Goal: Task Accomplishment & Management: Manage account settings

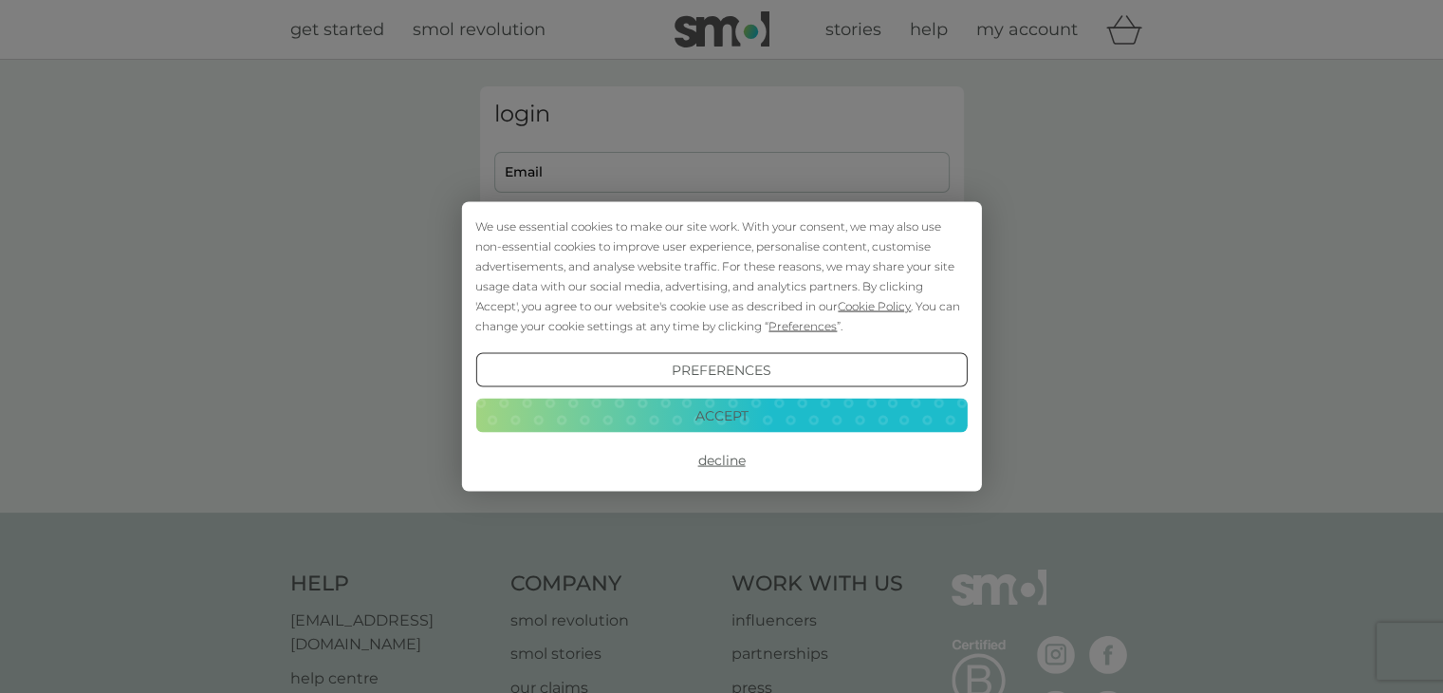
type input "katiebizarre@gmail.com"
click at [719, 419] on button "Accept" at bounding box center [721, 415] width 492 height 34
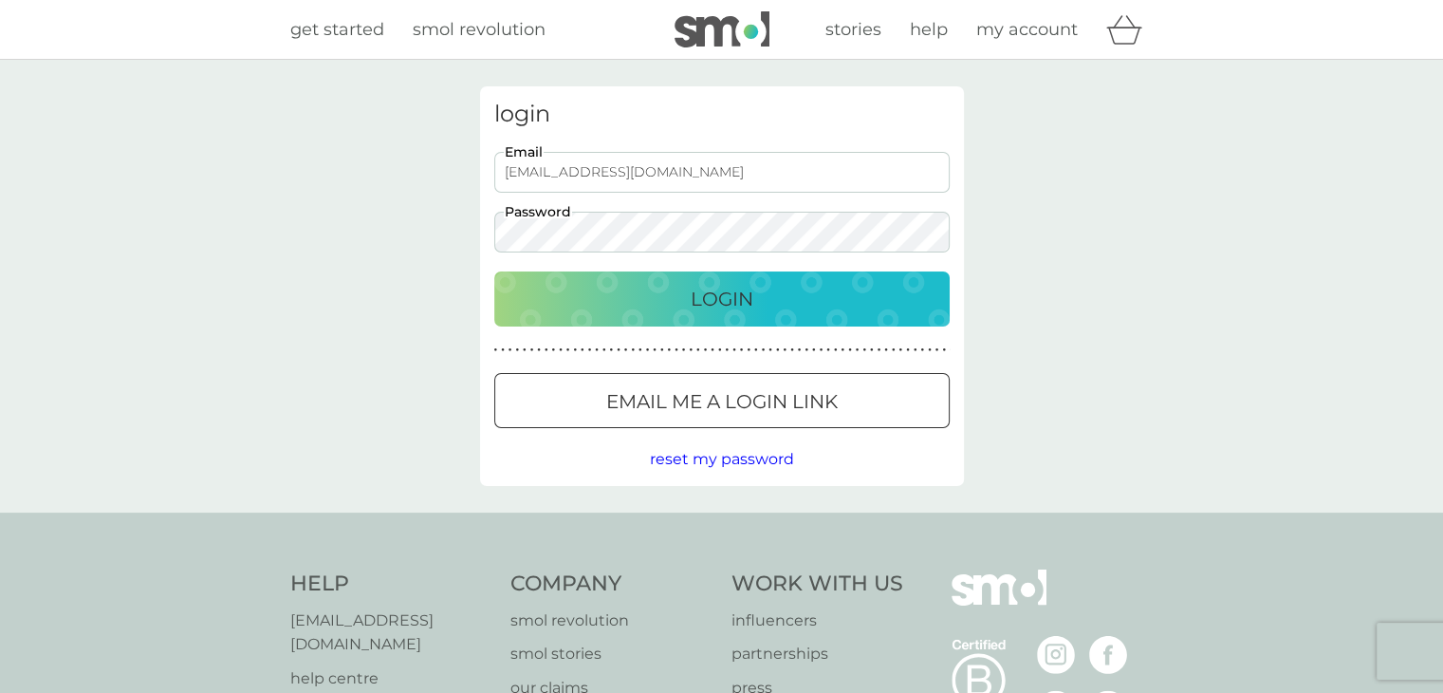
click at [771, 317] on button "Login" at bounding box center [722, 298] width 456 height 55
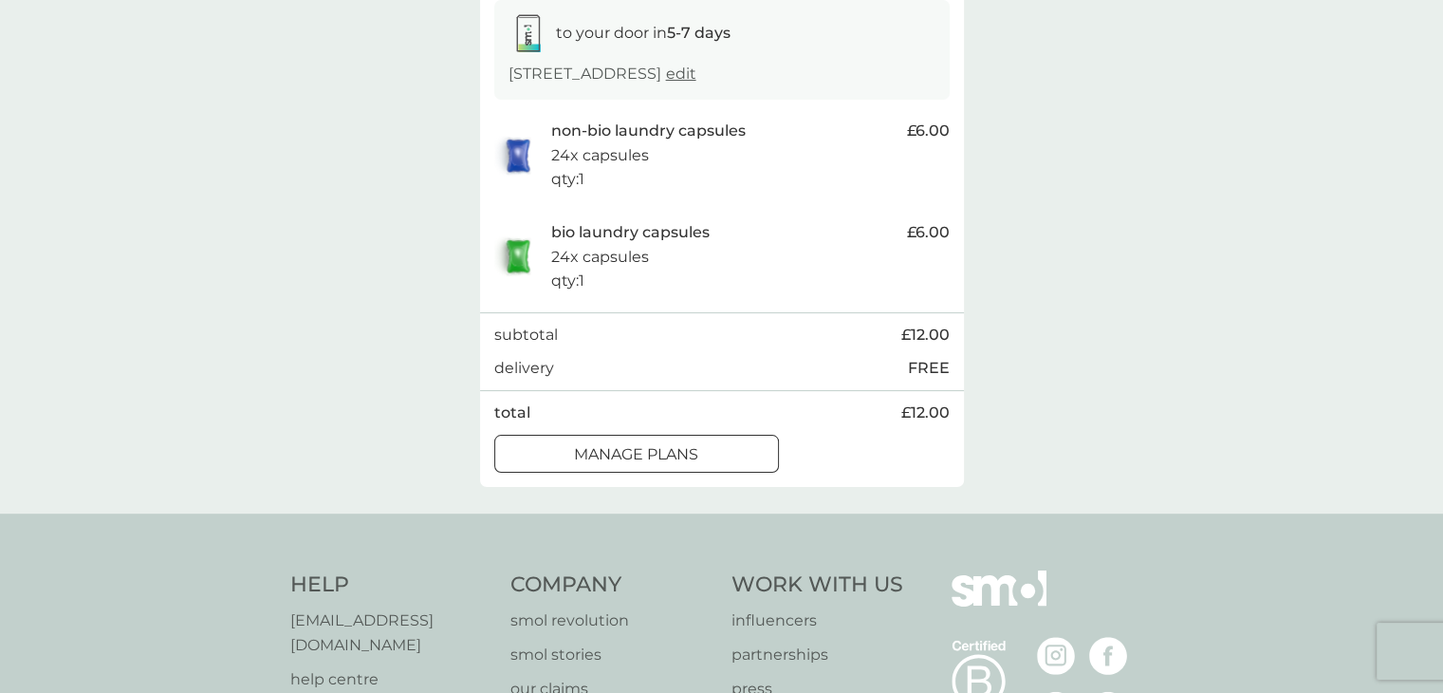
scroll to position [326, 0]
click at [706, 452] on div "manage plans" at bounding box center [636, 452] width 283 height 25
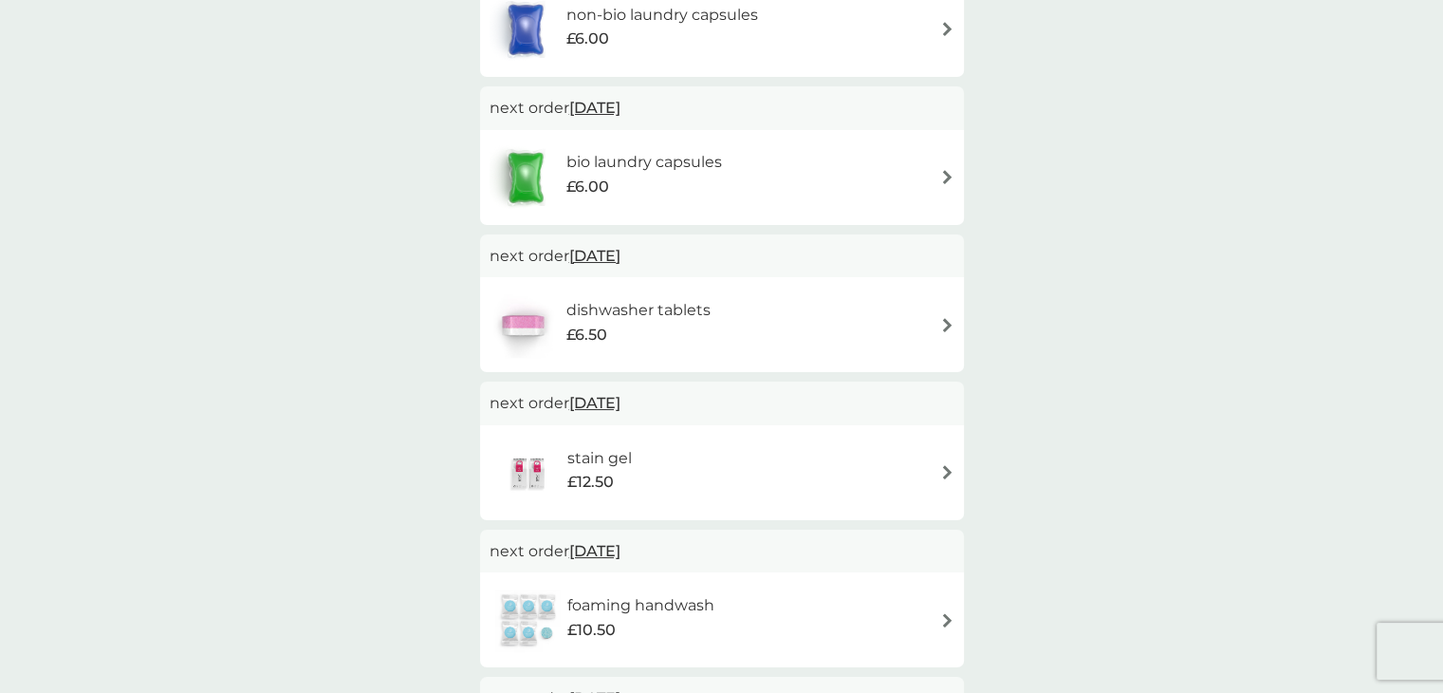
scroll to position [439, 0]
click at [616, 103] on span "[DATE]" at bounding box center [594, 106] width 51 height 37
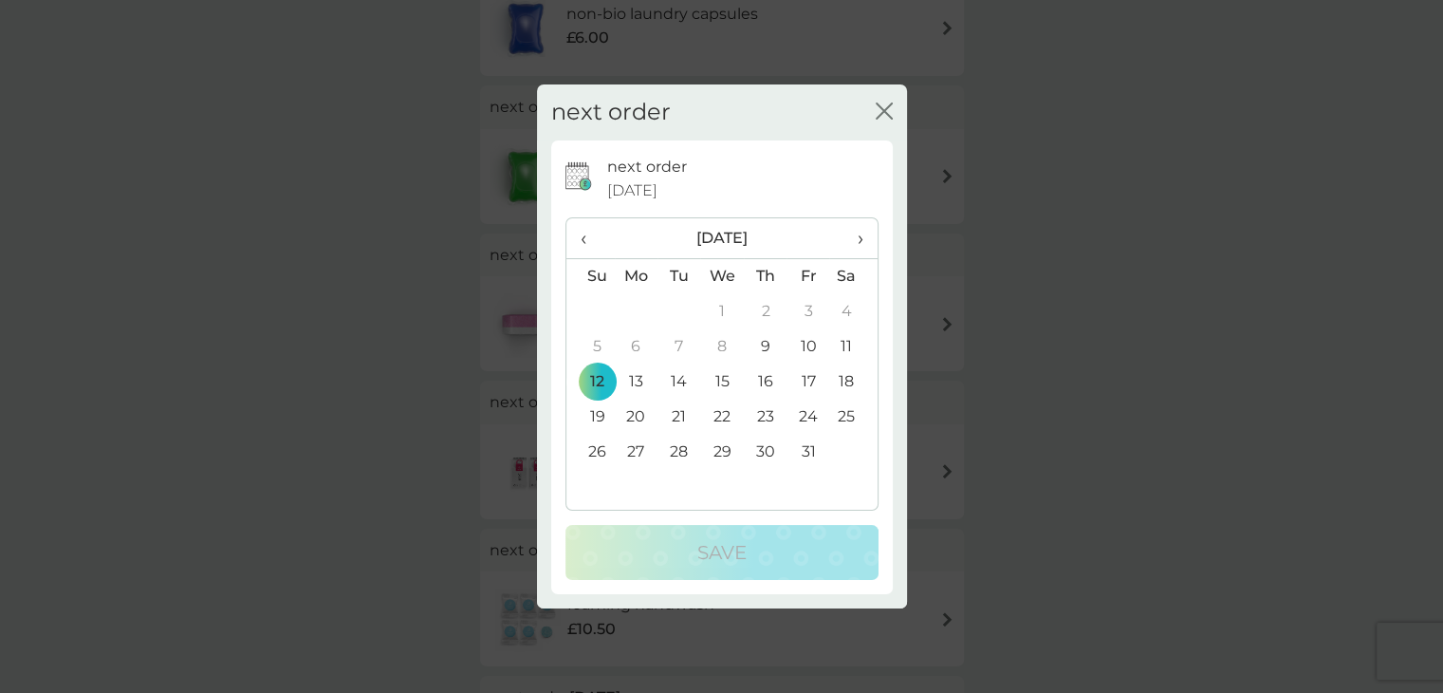
click at [763, 454] on td "30" at bounding box center [765, 452] width 43 height 35
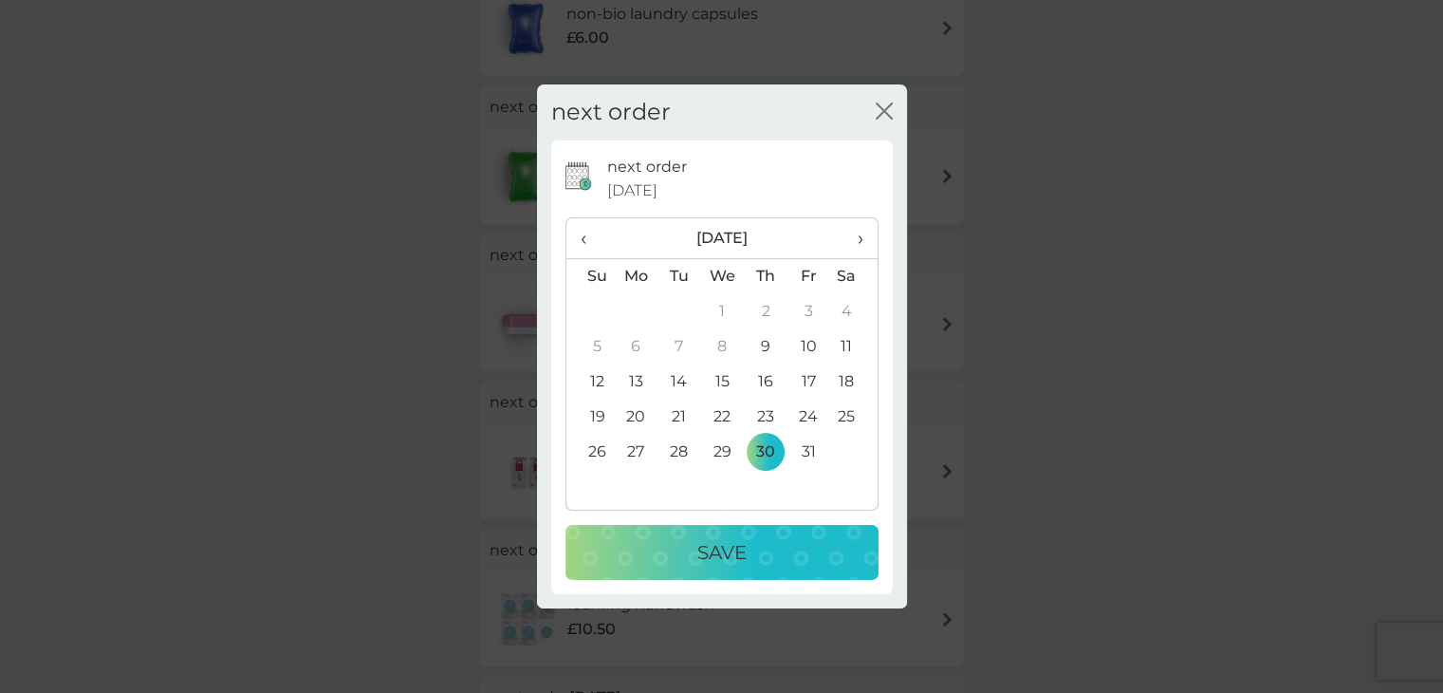
click at [762, 550] on div "Save" at bounding box center [722, 552] width 275 height 30
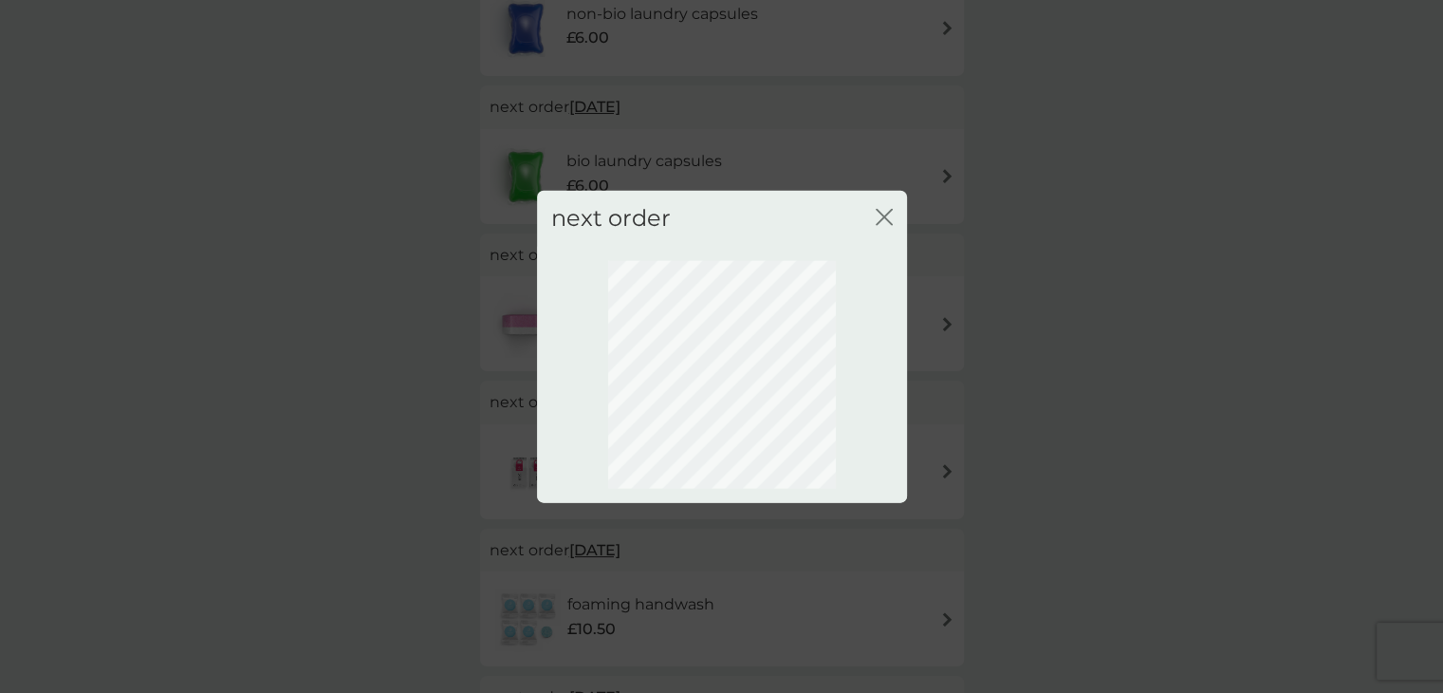
click at [1059, 354] on div "next order close" at bounding box center [721, 346] width 1443 height 693
click at [884, 222] on icon "close" at bounding box center [884, 217] width 17 height 17
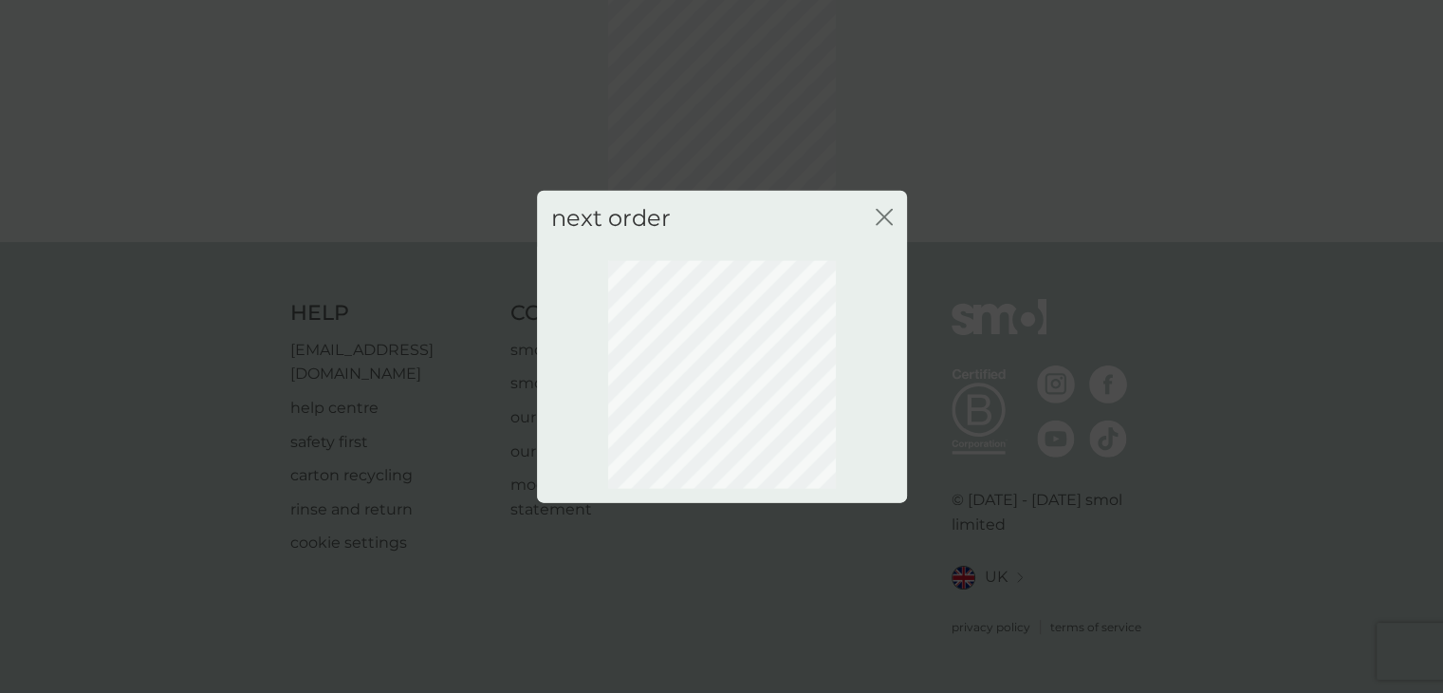
scroll to position [102, 0]
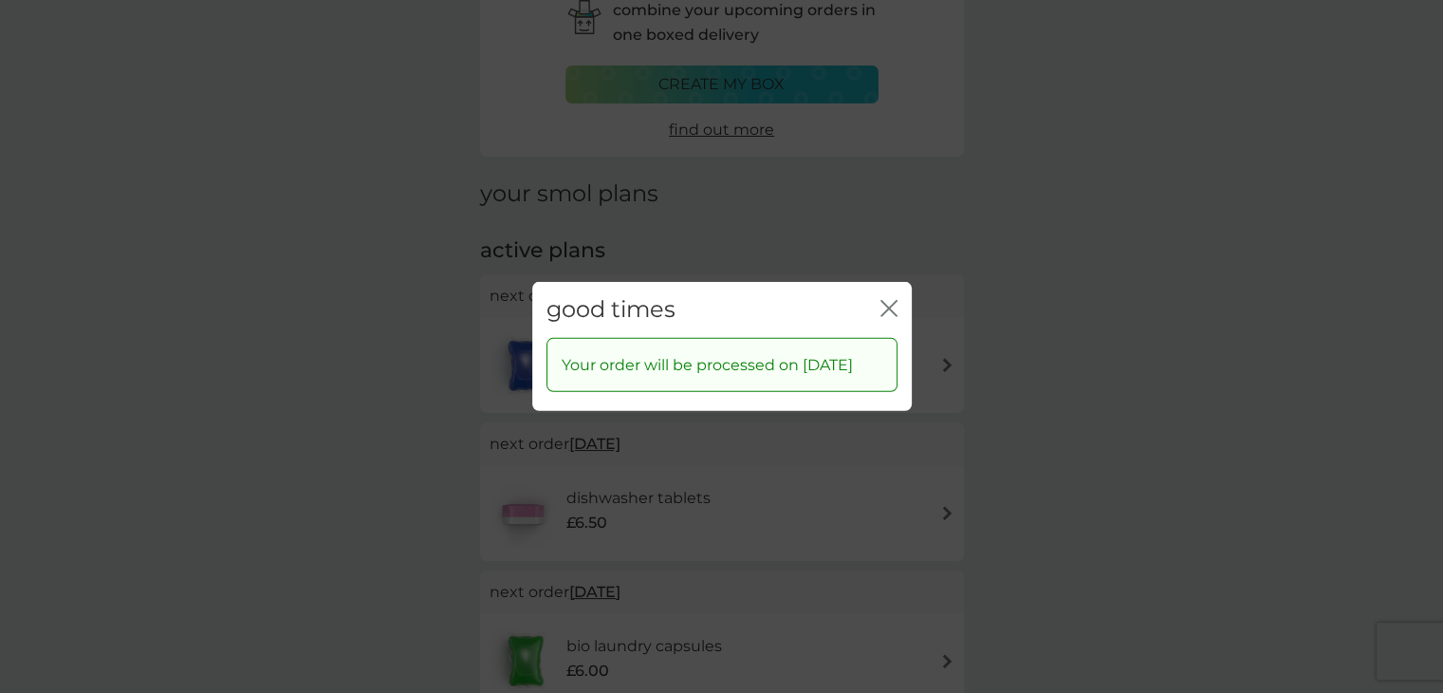
click at [889, 301] on icon "close" at bounding box center [893, 308] width 8 height 15
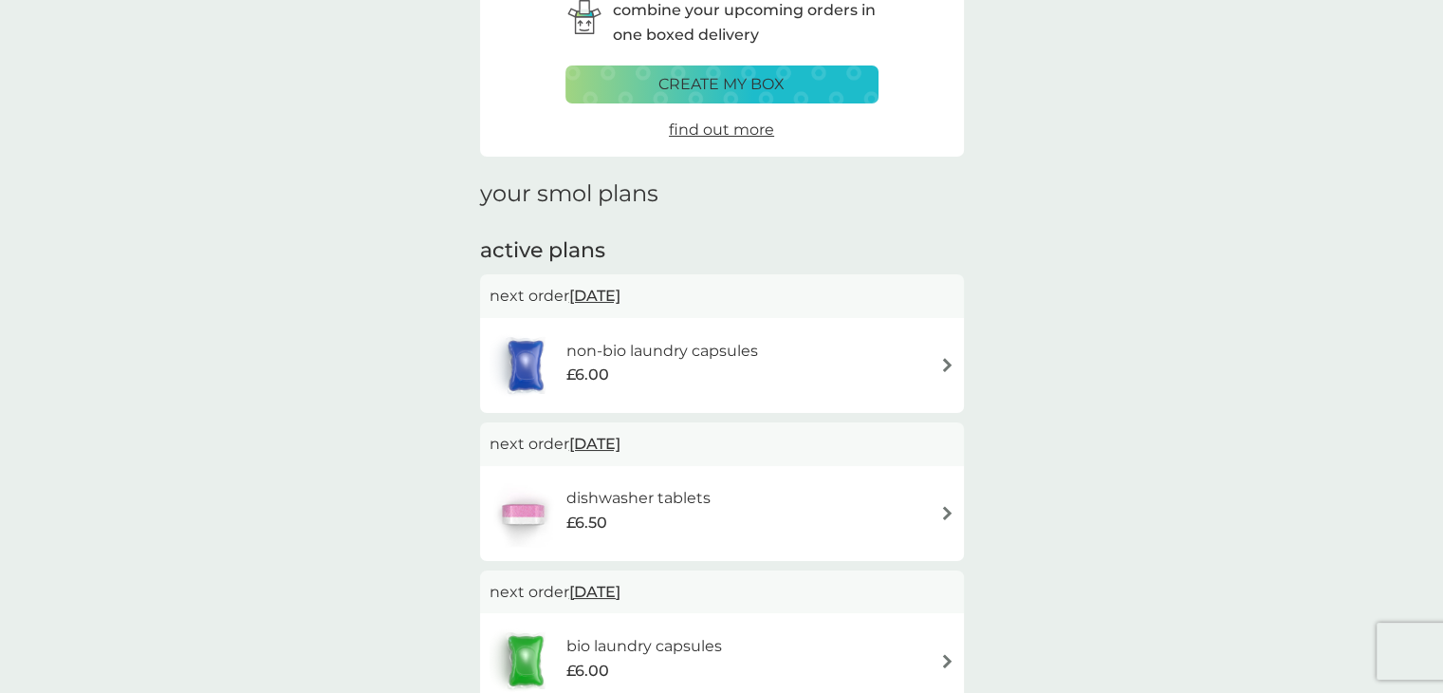
click at [621, 293] on span "[DATE]" at bounding box center [594, 295] width 51 height 37
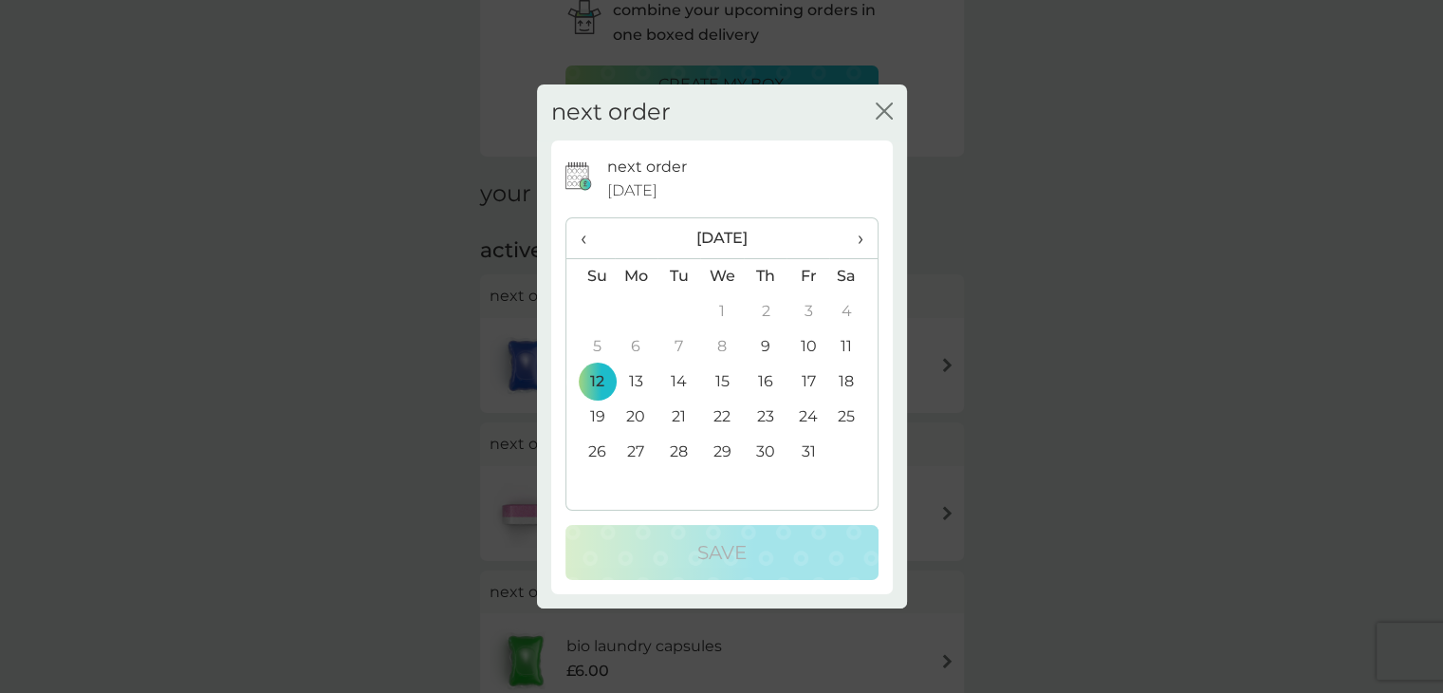
click at [763, 458] on td "30" at bounding box center [765, 452] width 43 height 35
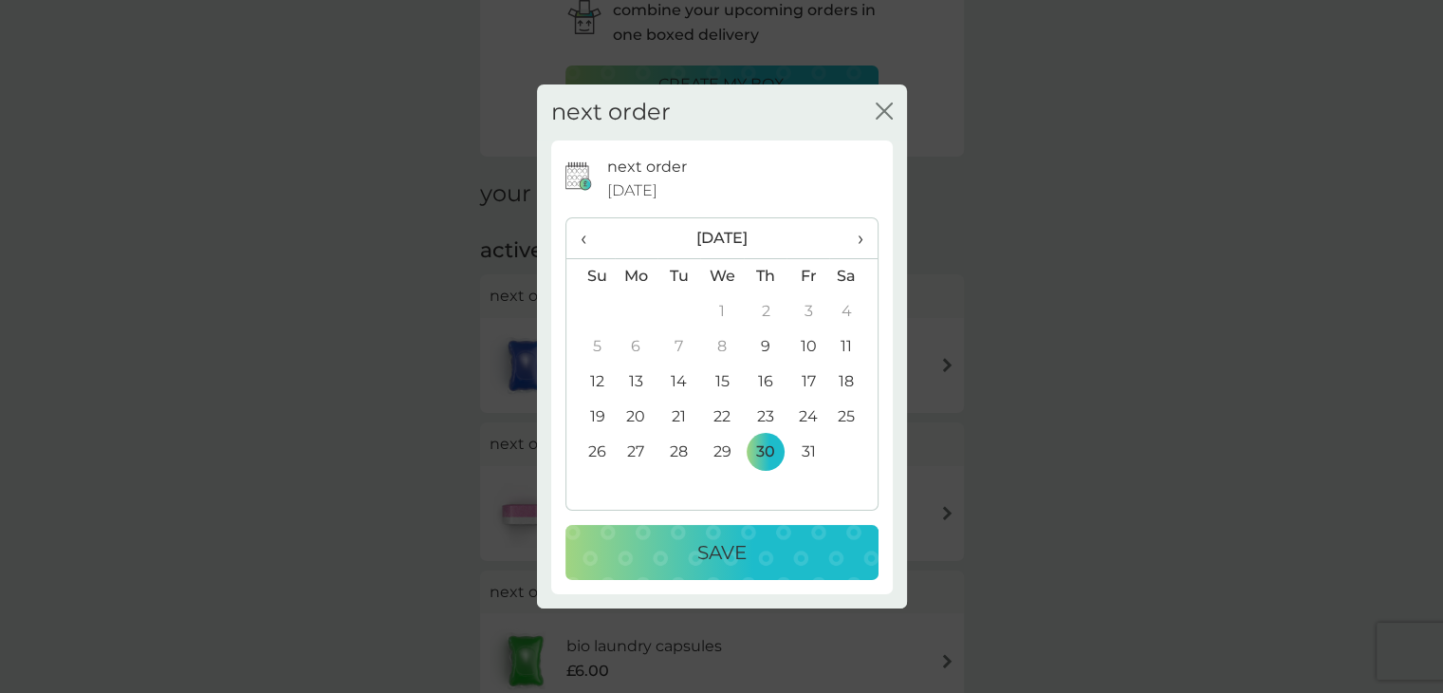
click at [753, 546] on div "Save" at bounding box center [722, 552] width 275 height 30
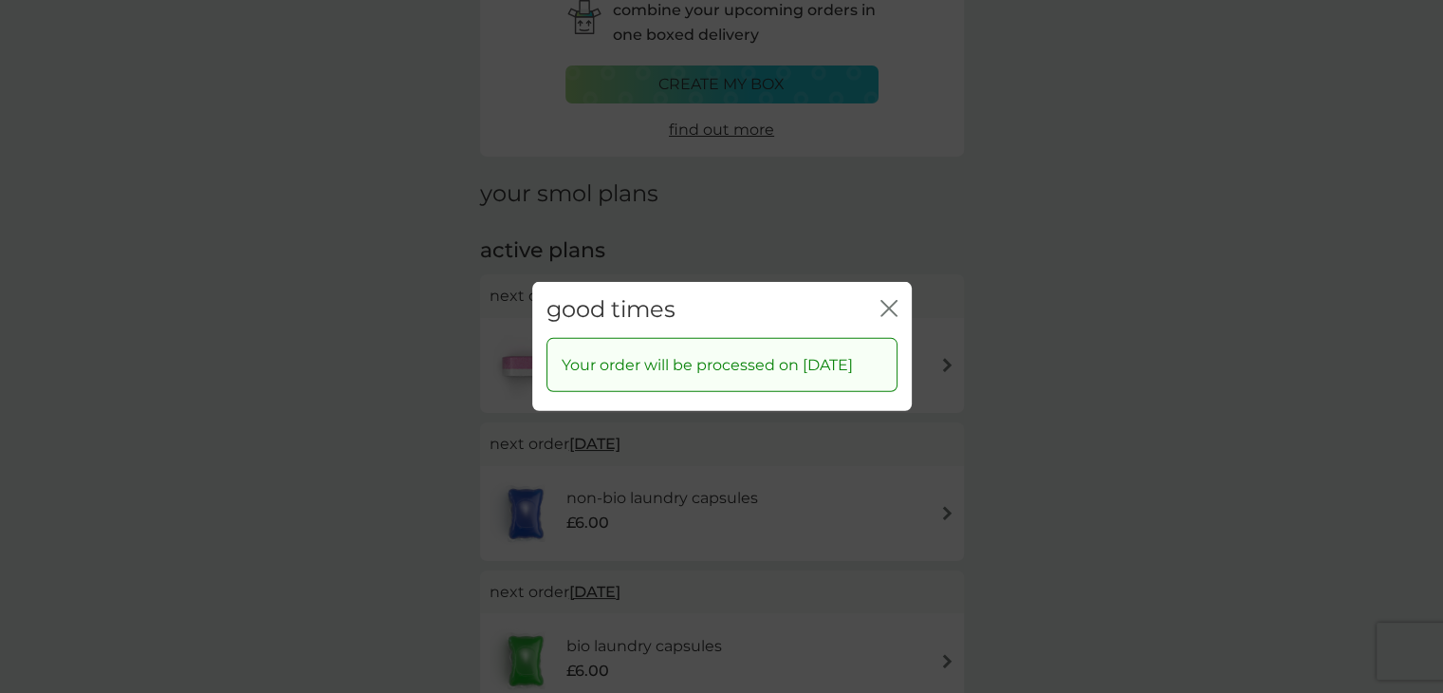
click at [896, 301] on icon "close" at bounding box center [889, 308] width 17 height 17
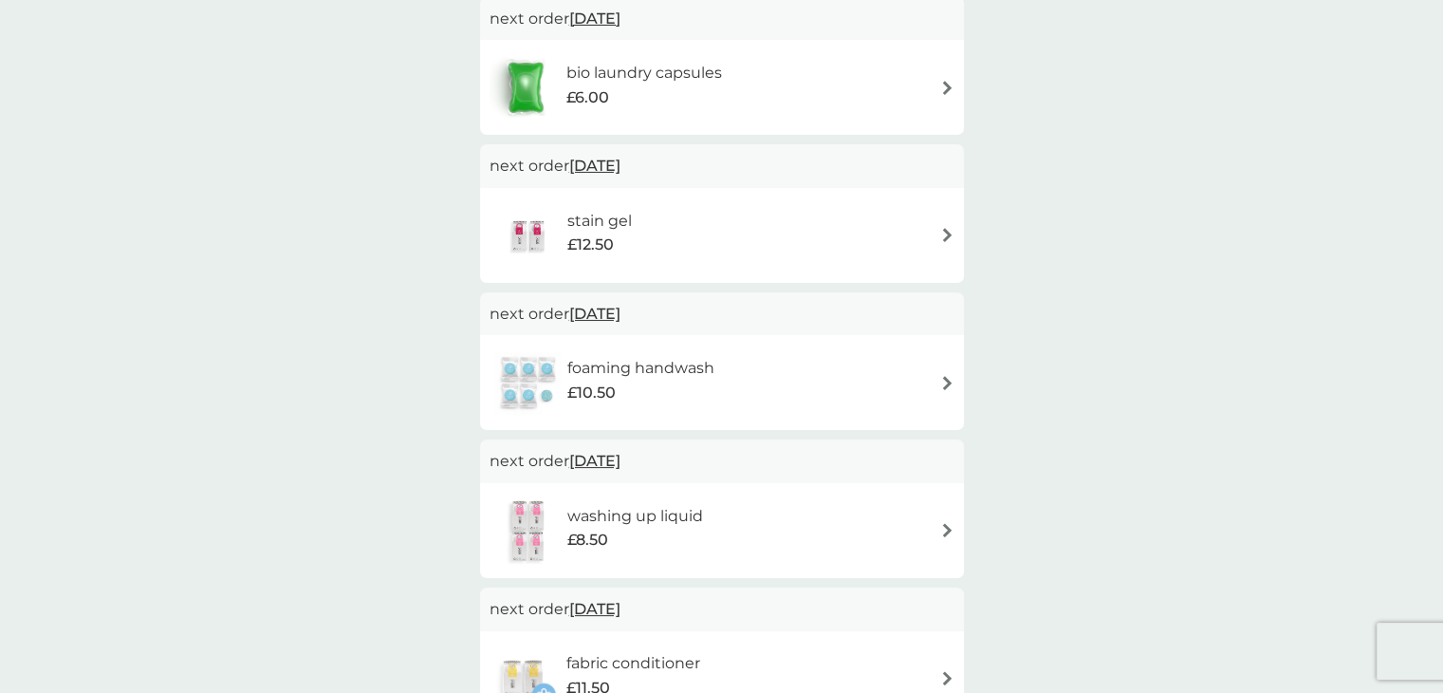
scroll to position [679, 0]
click at [621, 456] on span "[DATE]" at bounding box center [594, 457] width 51 height 37
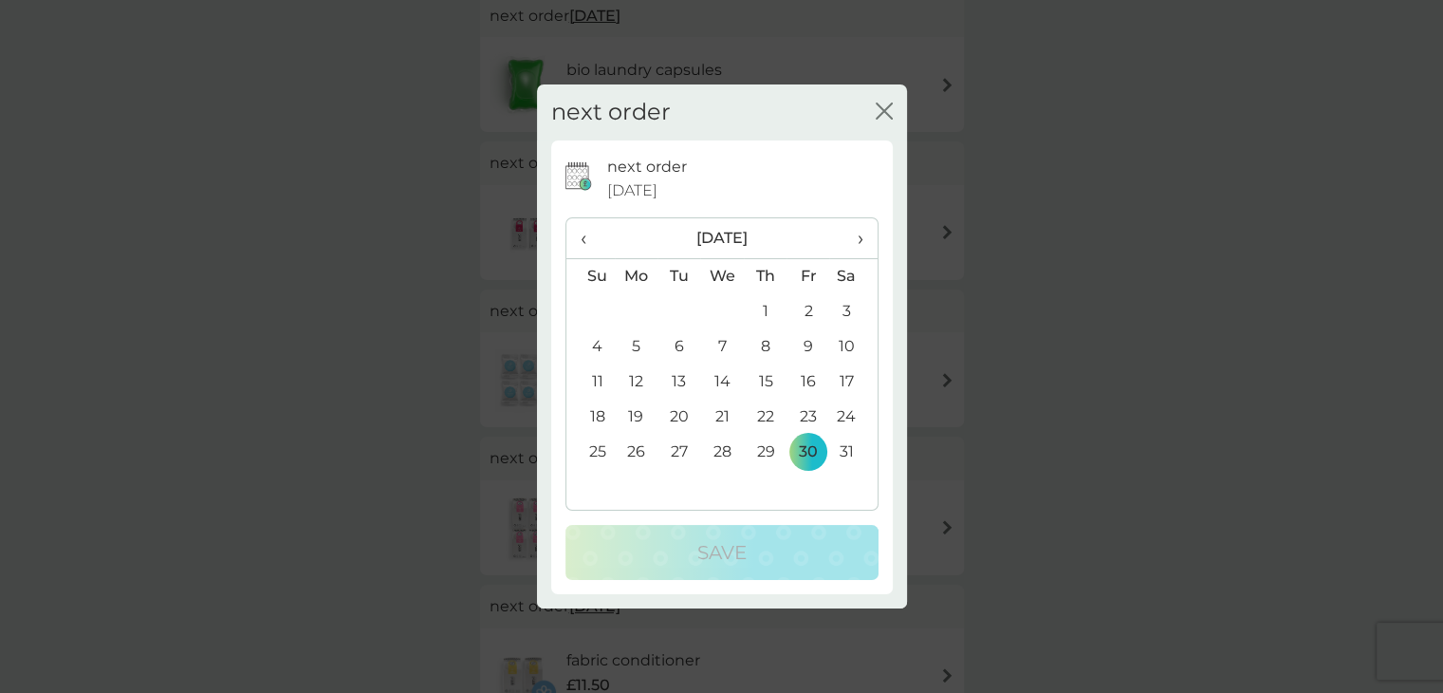
click at [585, 242] on span "‹" at bounding box center [591, 238] width 20 height 40
click at [761, 449] on td "30" at bounding box center [765, 452] width 43 height 35
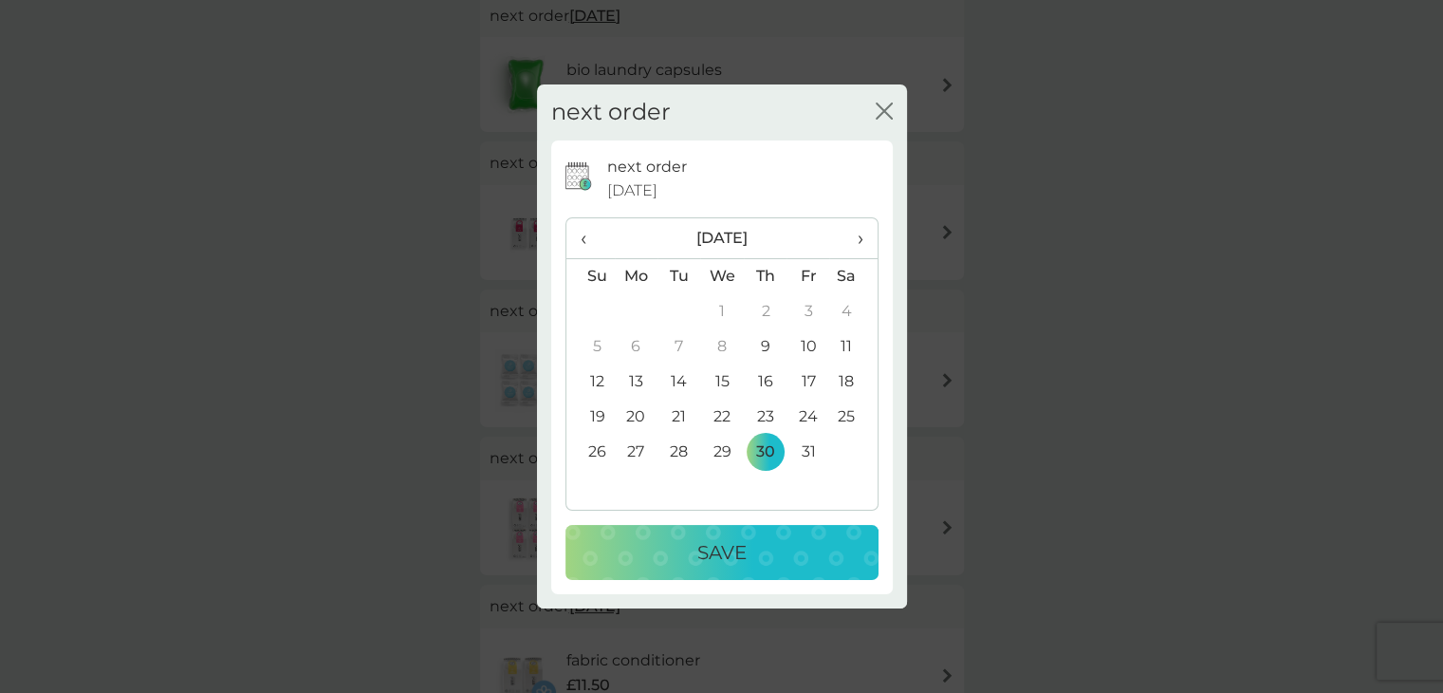
click at [814, 537] on div "Save" at bounding box center [722, 552] width 275 height 30
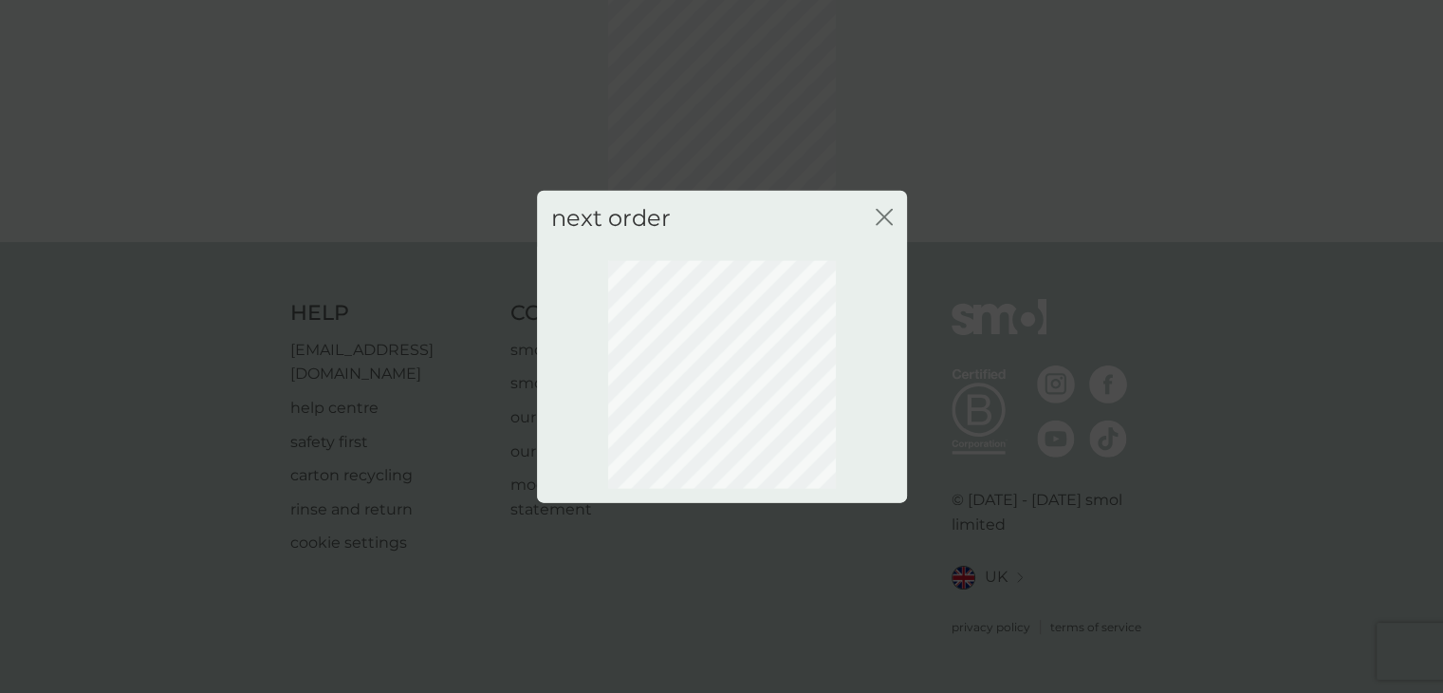
scroll to position [102, 0]
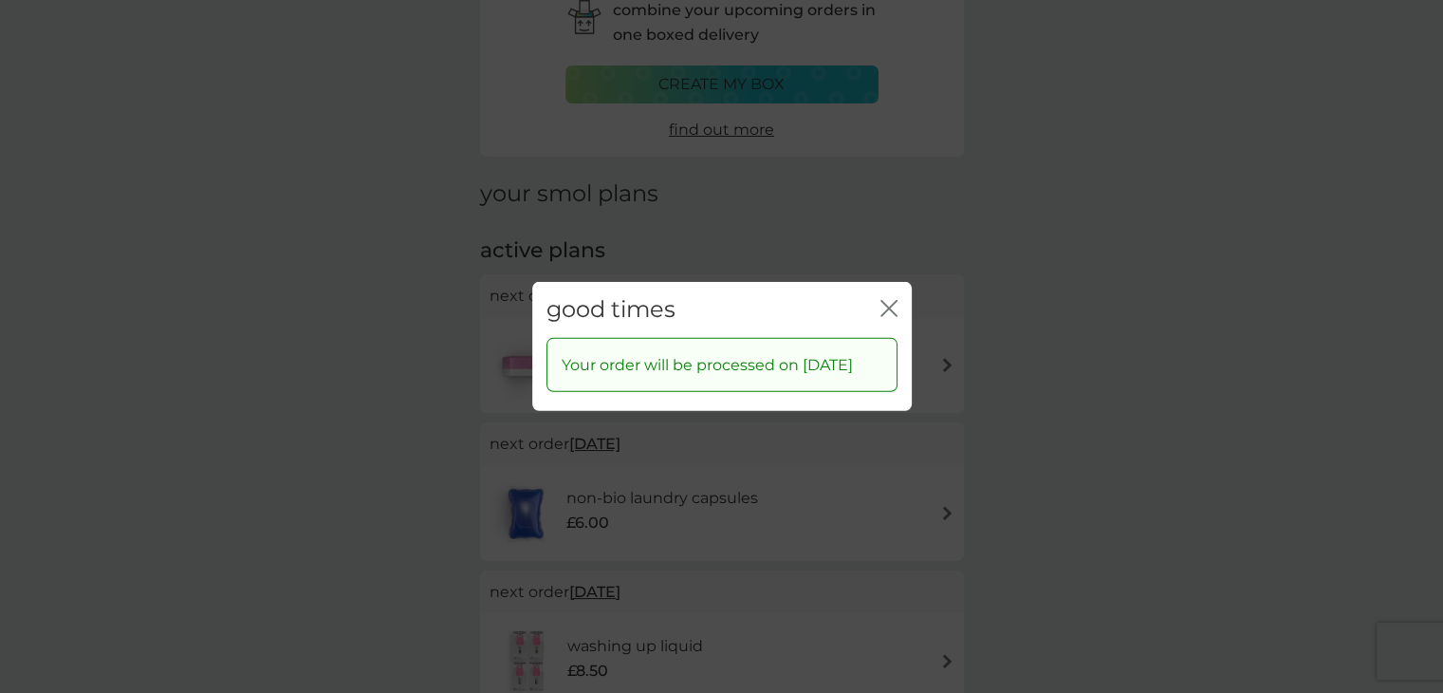
click at [890, 301] on icon "close" at bounding box center [893, 308] width 8 height 15
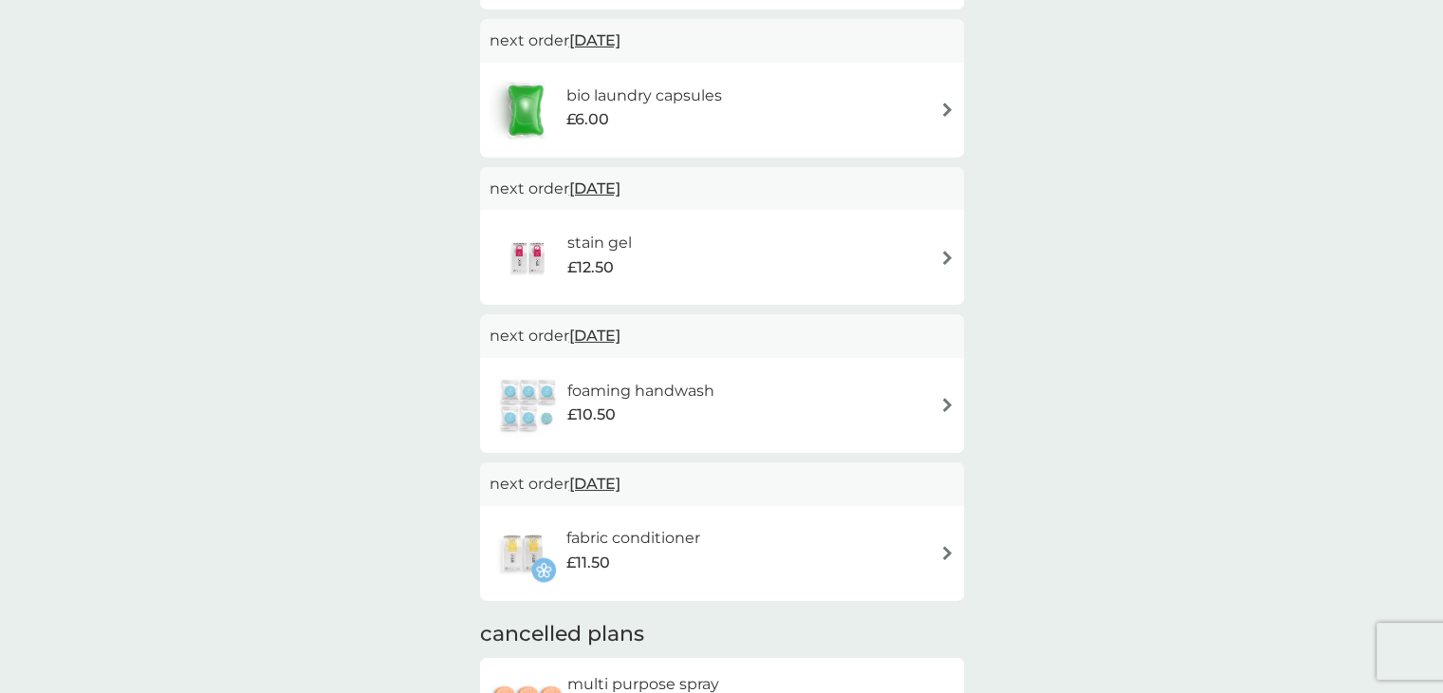
scroll to position [847, 0]
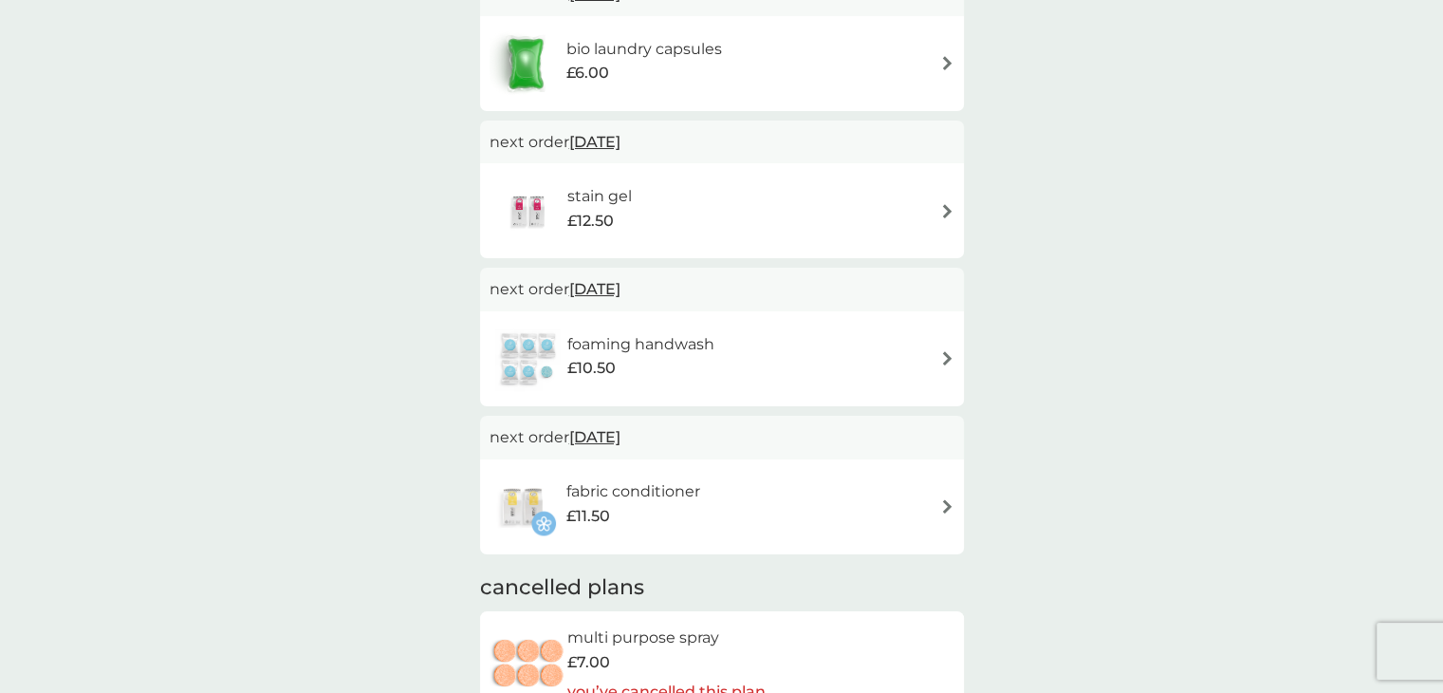
click at [621, 141] on span "[DATE]" at bounding box center [594, 141] width 51 height 37
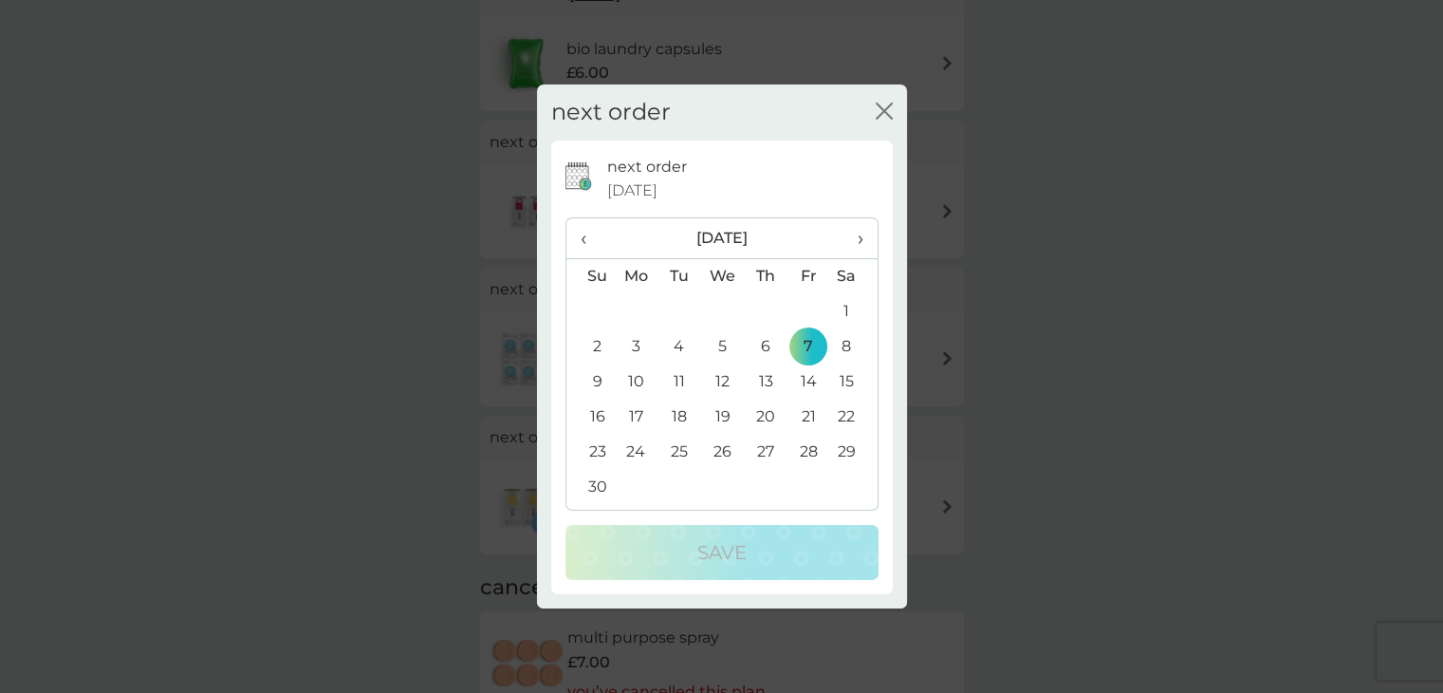
click at [858, 248] on span "›" at bounding box center [853, 238] width 19 height 40
click at [809, 448] on td "30" at bounding box center [808, 452] width 43 height 35
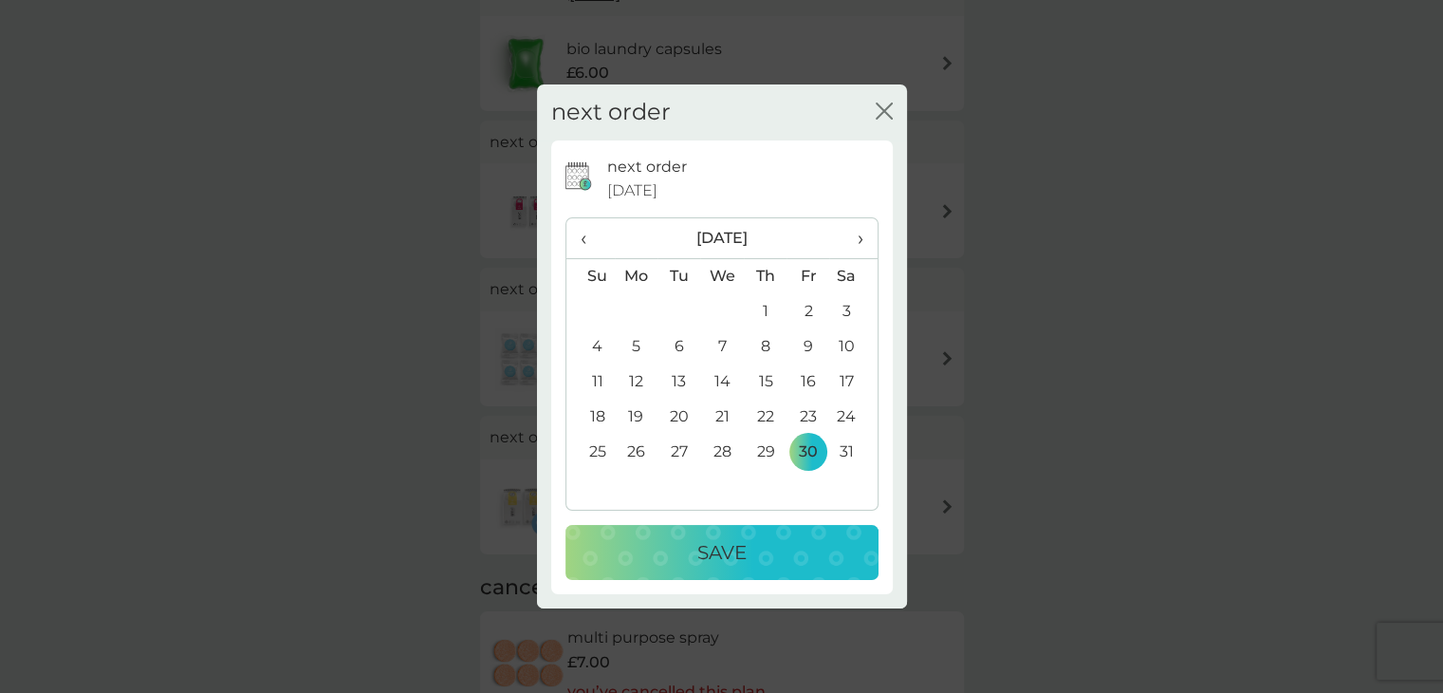
click at [771, 555] on div "Save" at bounding box center [722, 552] width 275 height 30
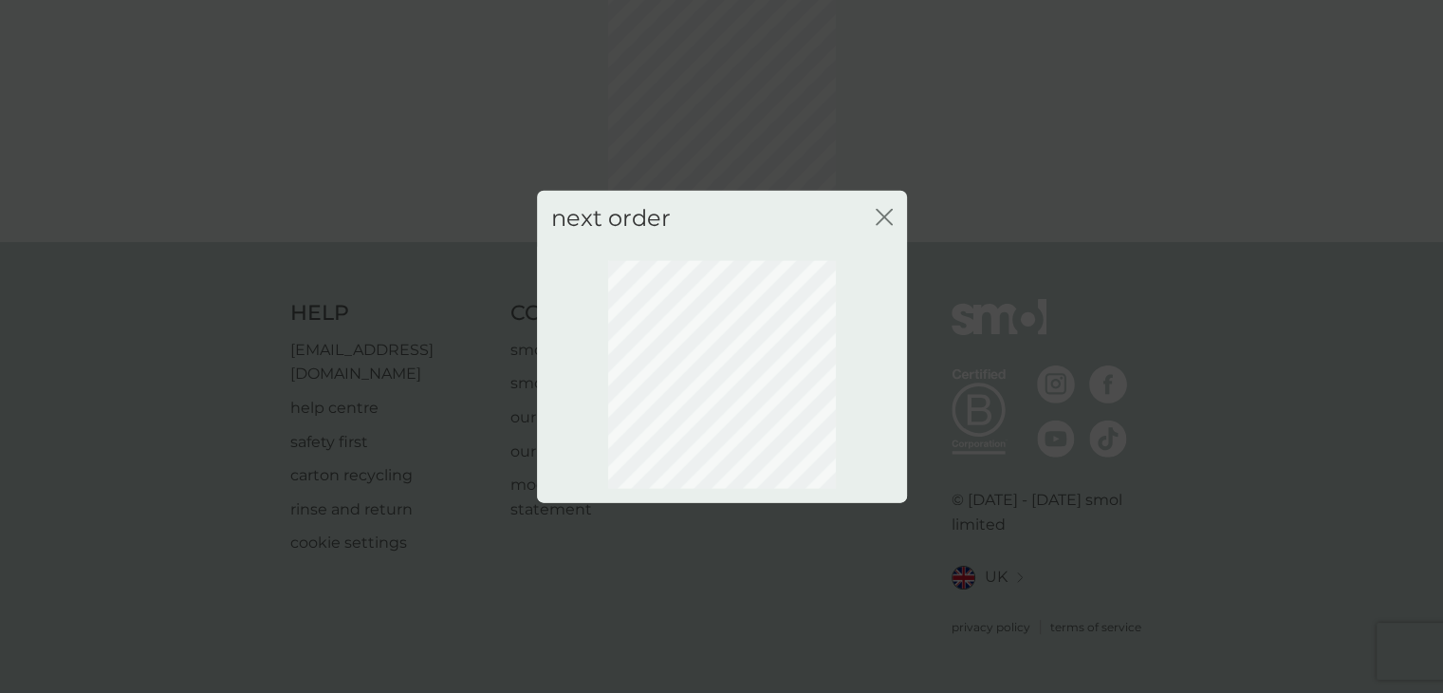
scroll to position [102, 0]
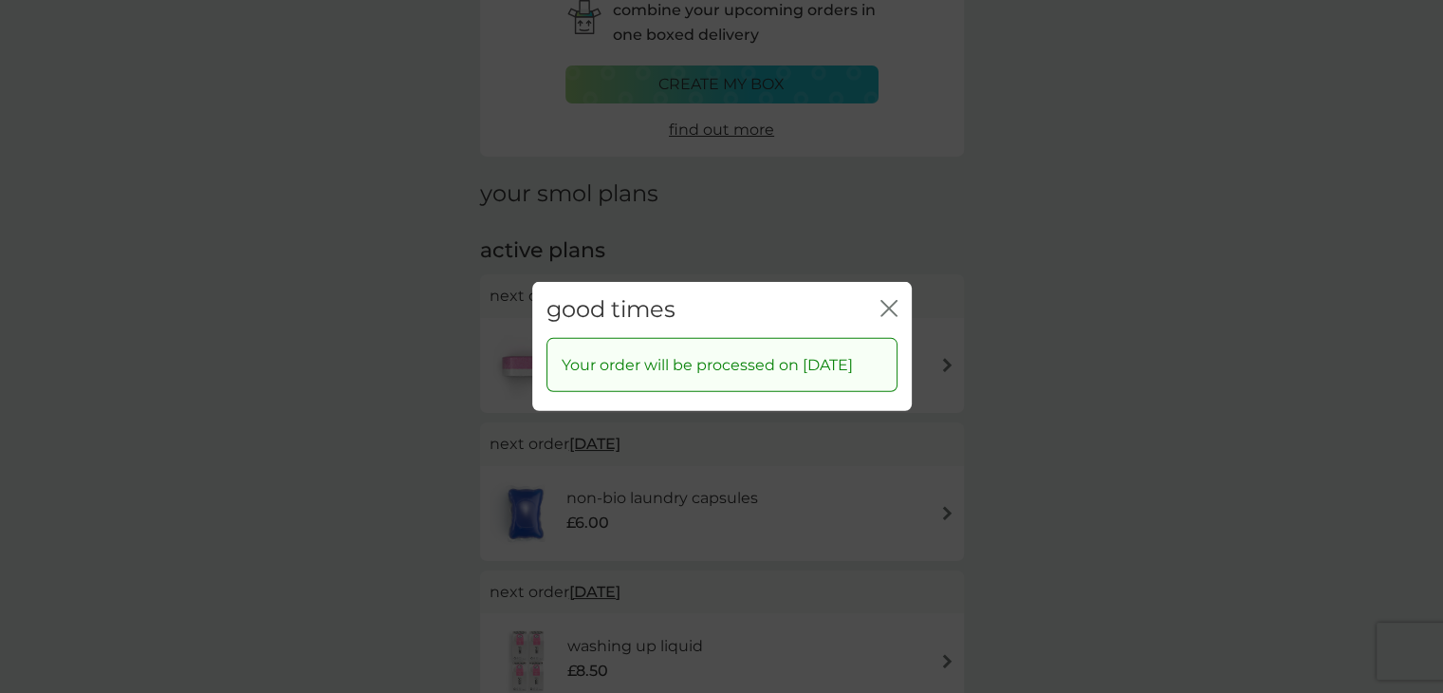
click at [1081, 236] on div "good times close Your order will be processed on [DATE]" at bounding box center [721, 346] width 1443 height 693
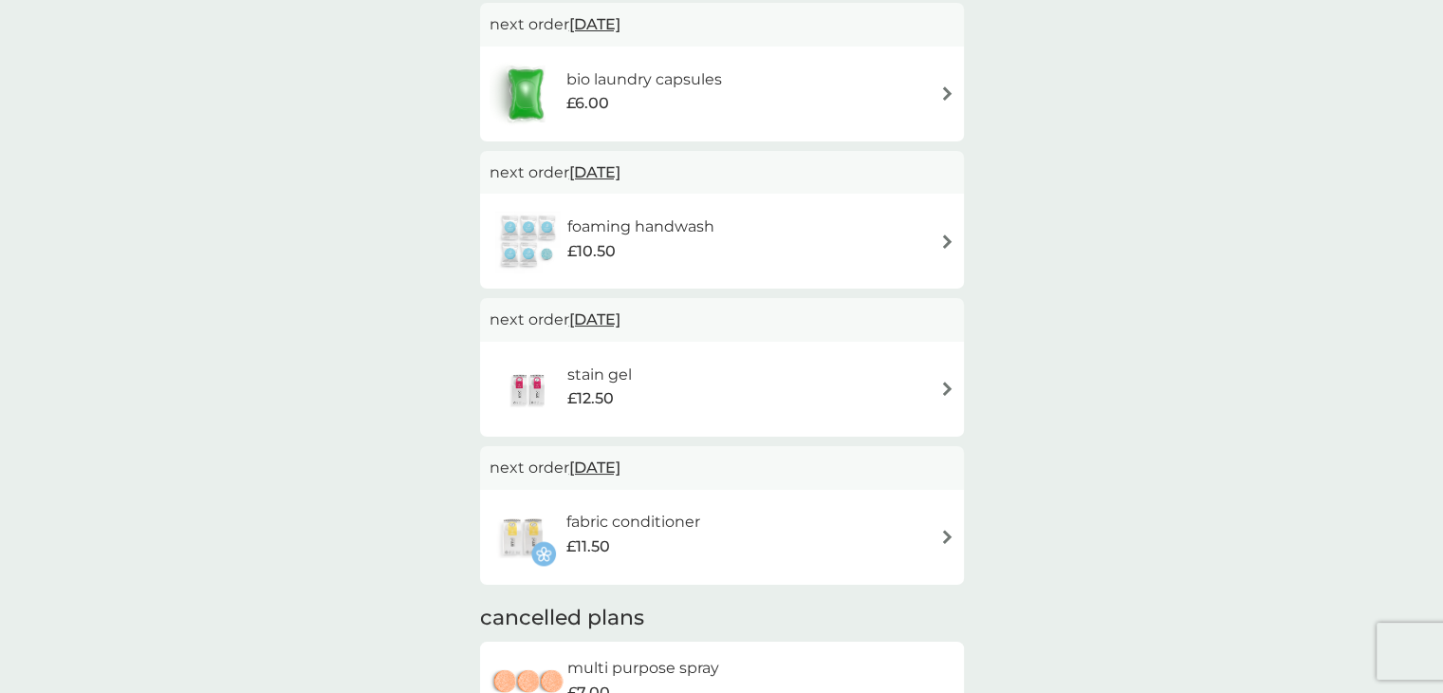
scroll to position [820, 0]
click at [621, 167] on span "[DATE]" at bounding box center [594, 169] width 51 height 37
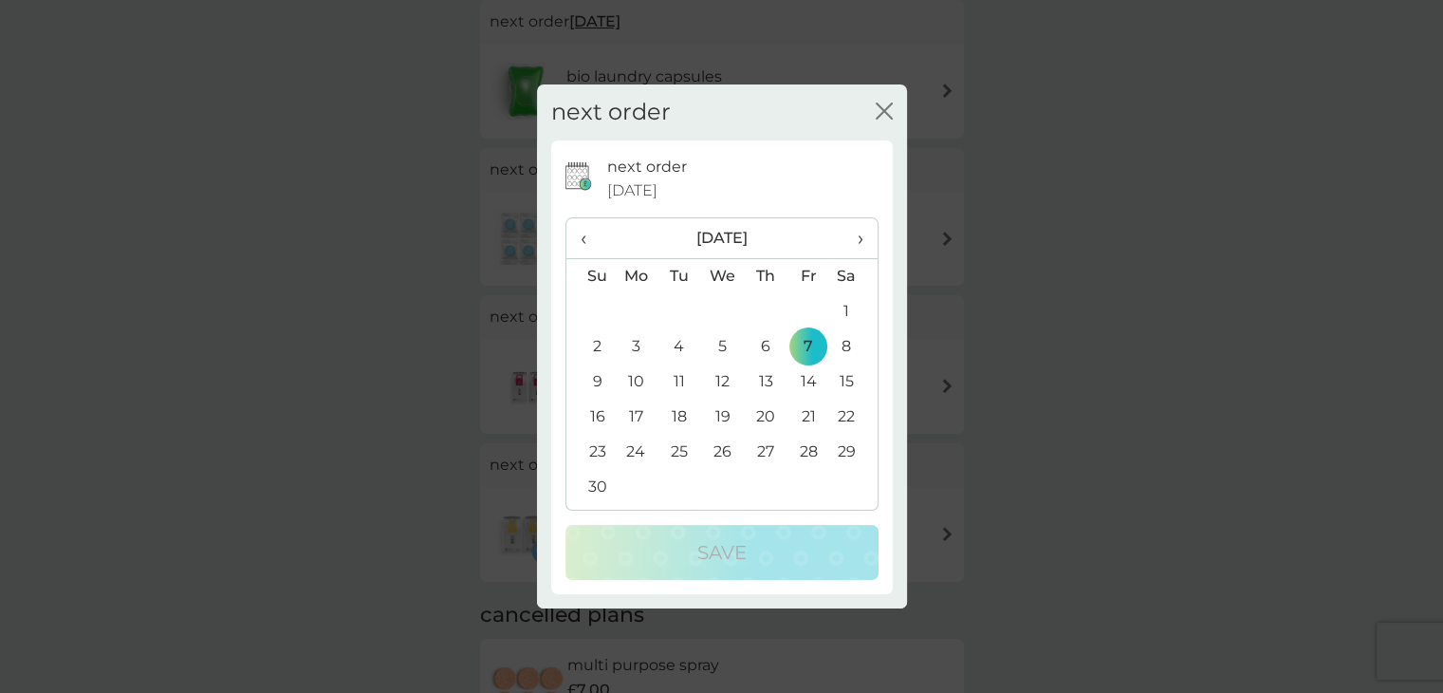
click at [849, 239] on span "›" at bounding box center [853, 238] width 19 height 40
click at [585, 240] on span "‹" at bounding box center [591, 238] width 20 height 40
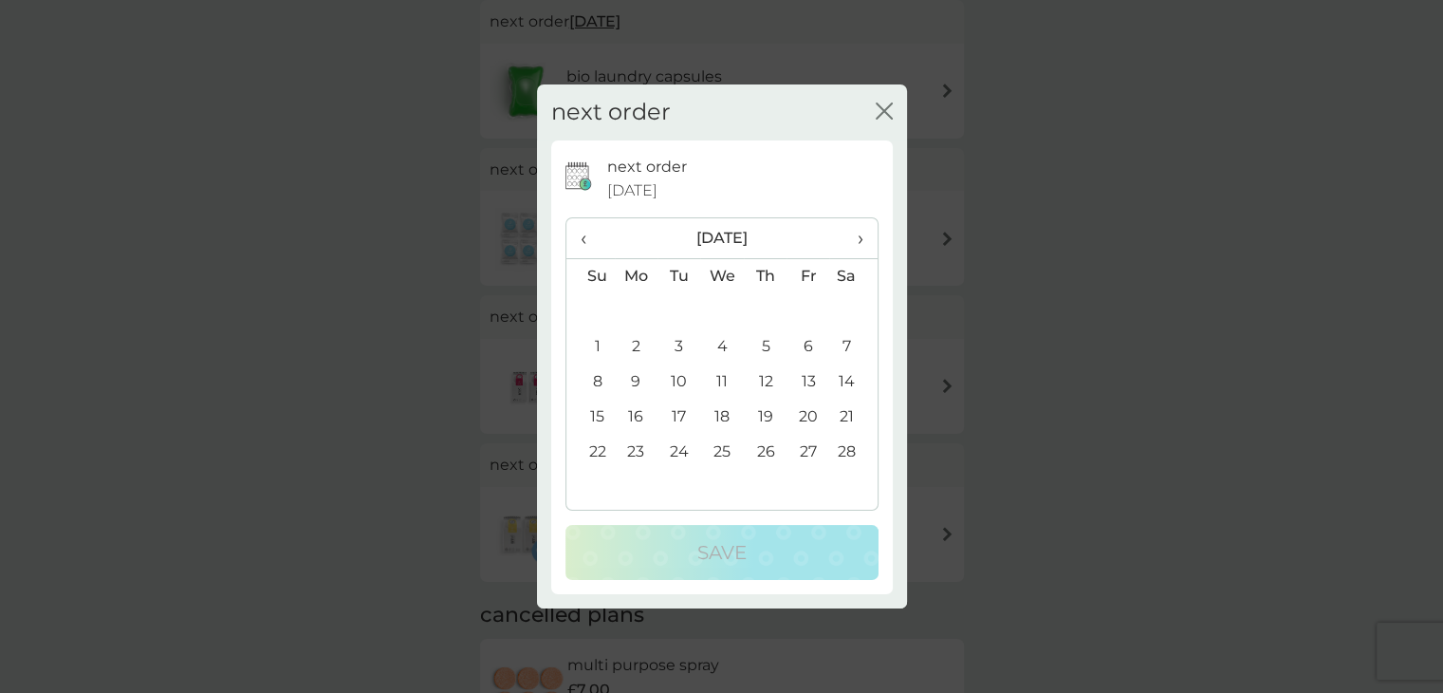
click at [585, 240] on span "‹" at bounding box center [591, 238] width 20 height 40
click at [814, 462] on td "30" at bounding box center [808, 452] width 43 height 35
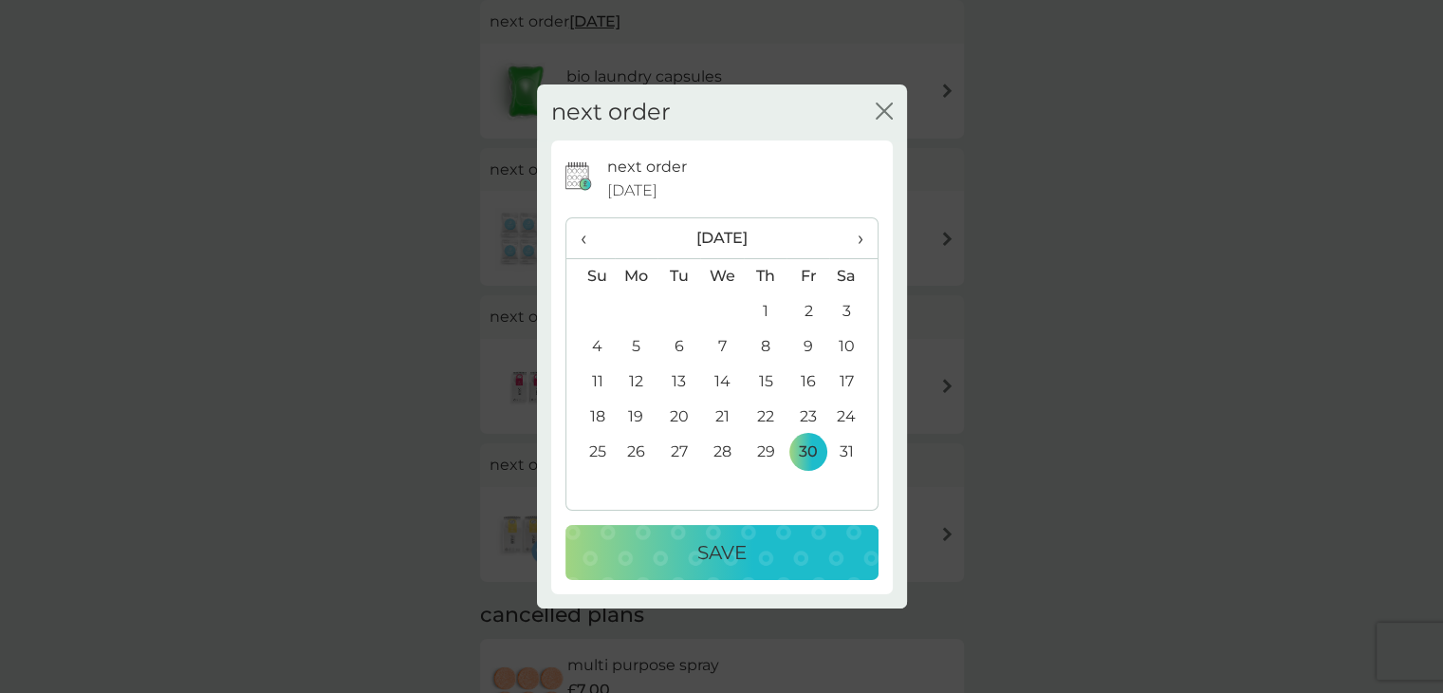
click at [809, 549] on div "Save" at bounding box center [722, 552] width 275 height 30
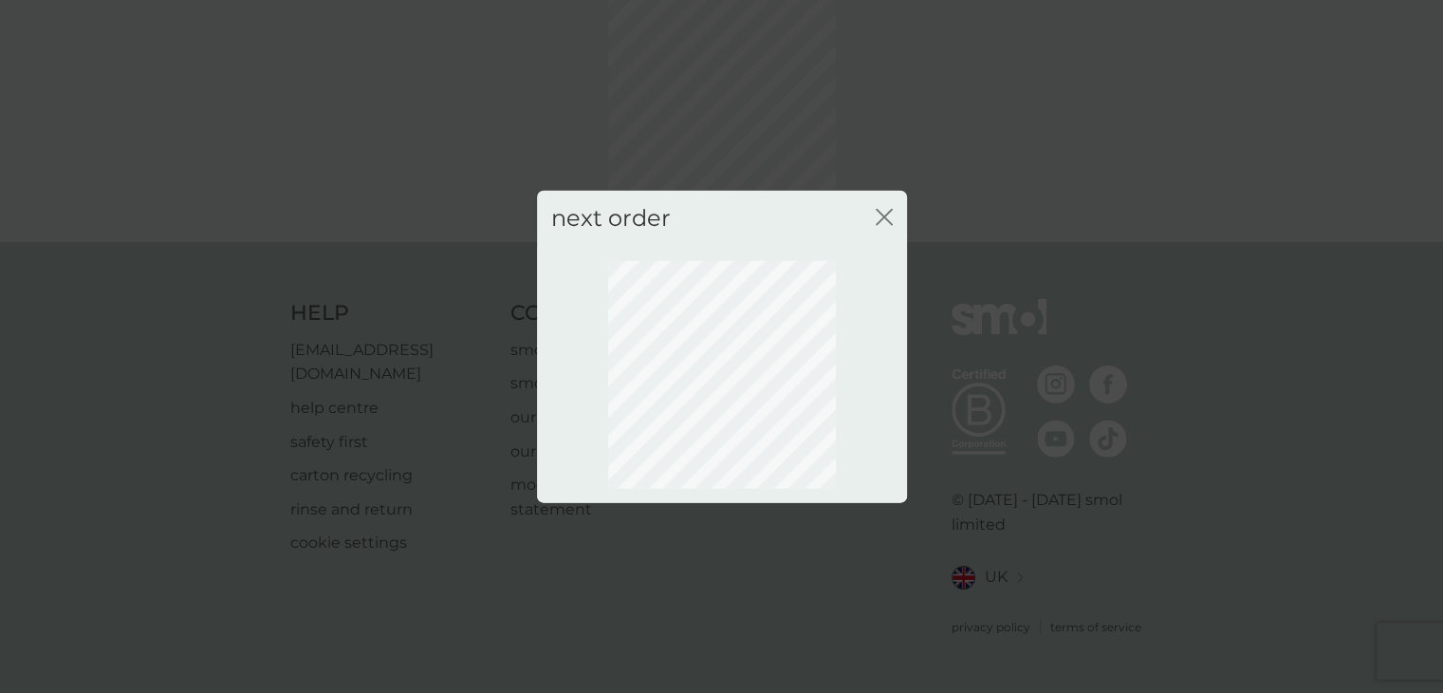
scroll to position [102, 0]
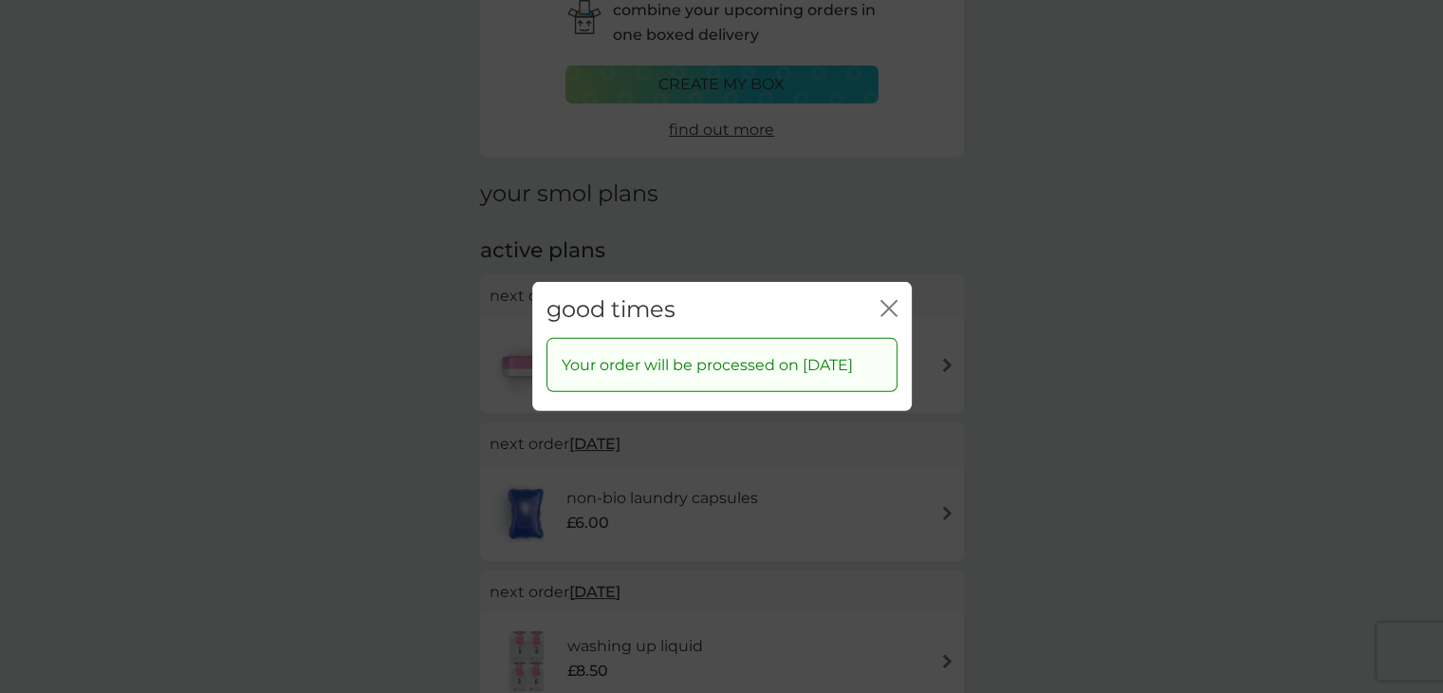
click at [1082, 355] on div "good times close Your order will be processed on [DATE]" at bounding box center [721, 346] width 1443 height 693
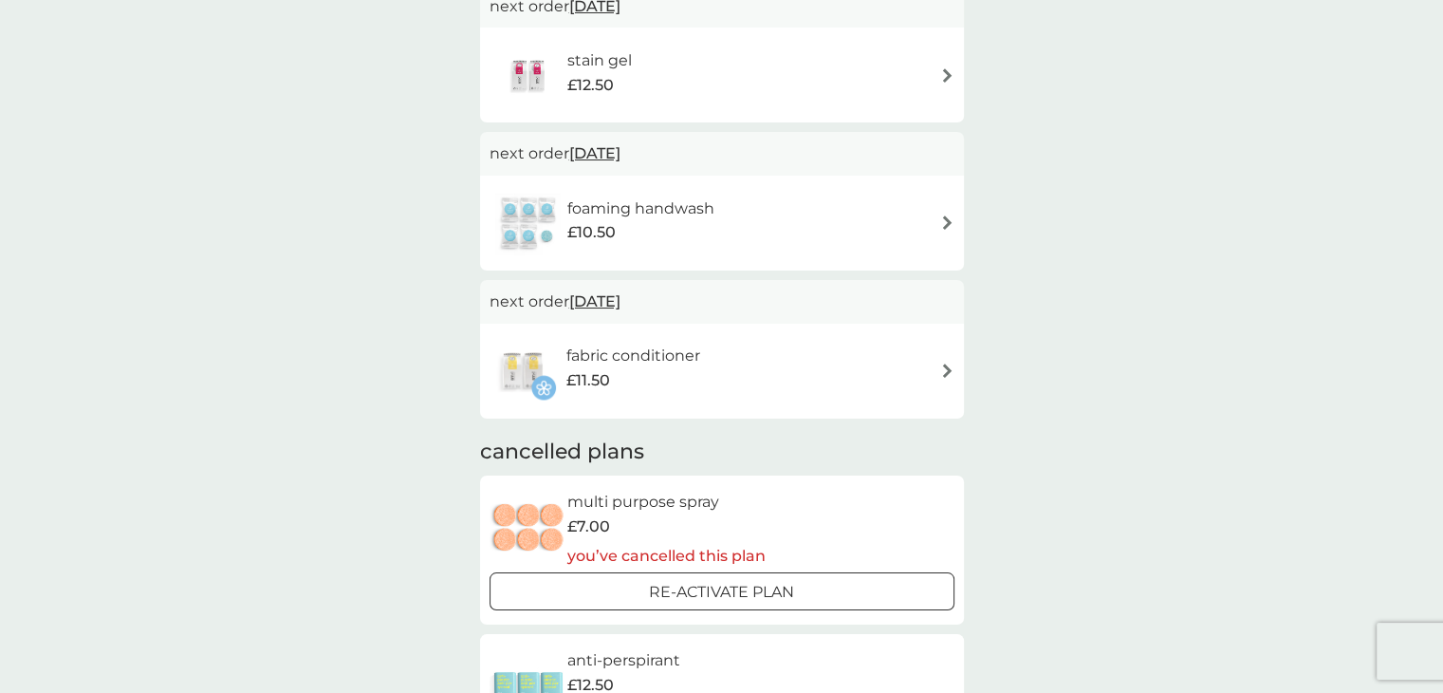
scroll to position [984, 0]
click at [621, 300] on span "[DATE]" at bounding box center [594, 300] width 51 height 37
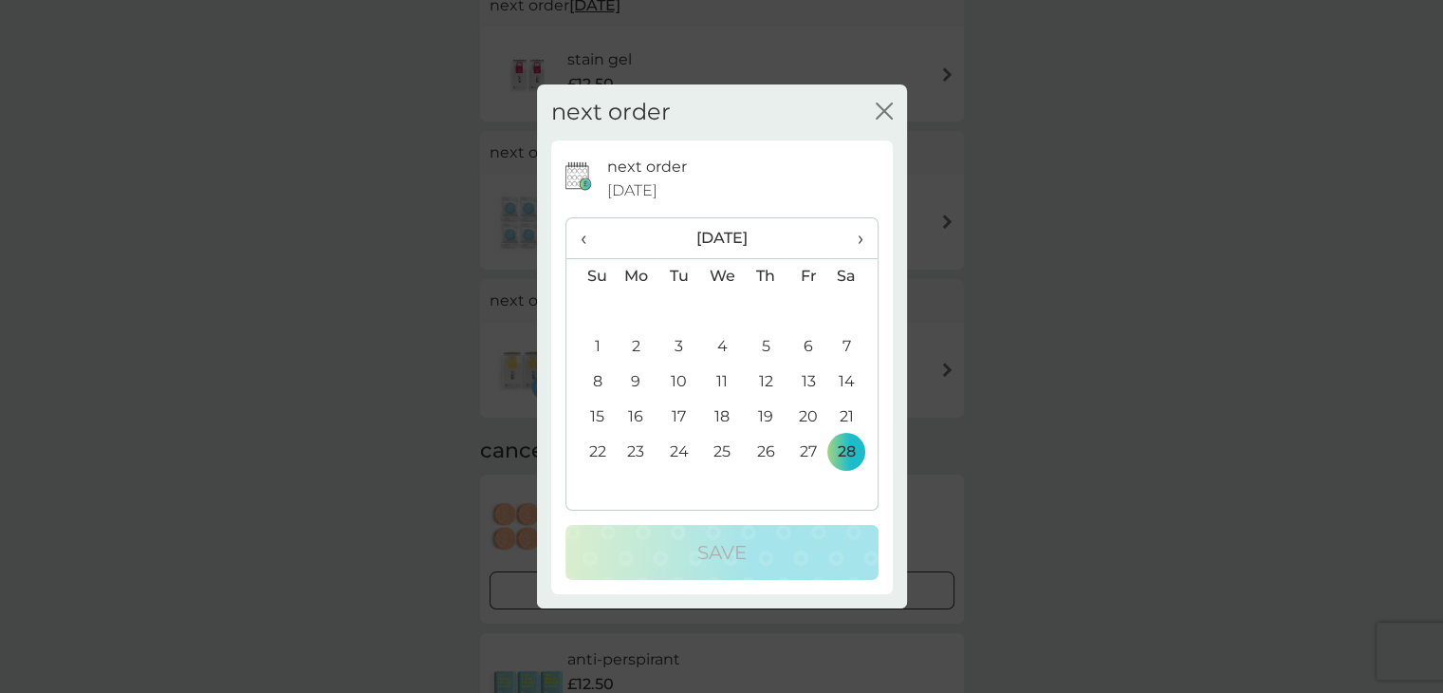
click at [586, 242] on span "‹" at bounding box center [591, 238] width 20 height 40
click at [810, 453] on td "30" at bounding box center [808, 452] width 43 height 35
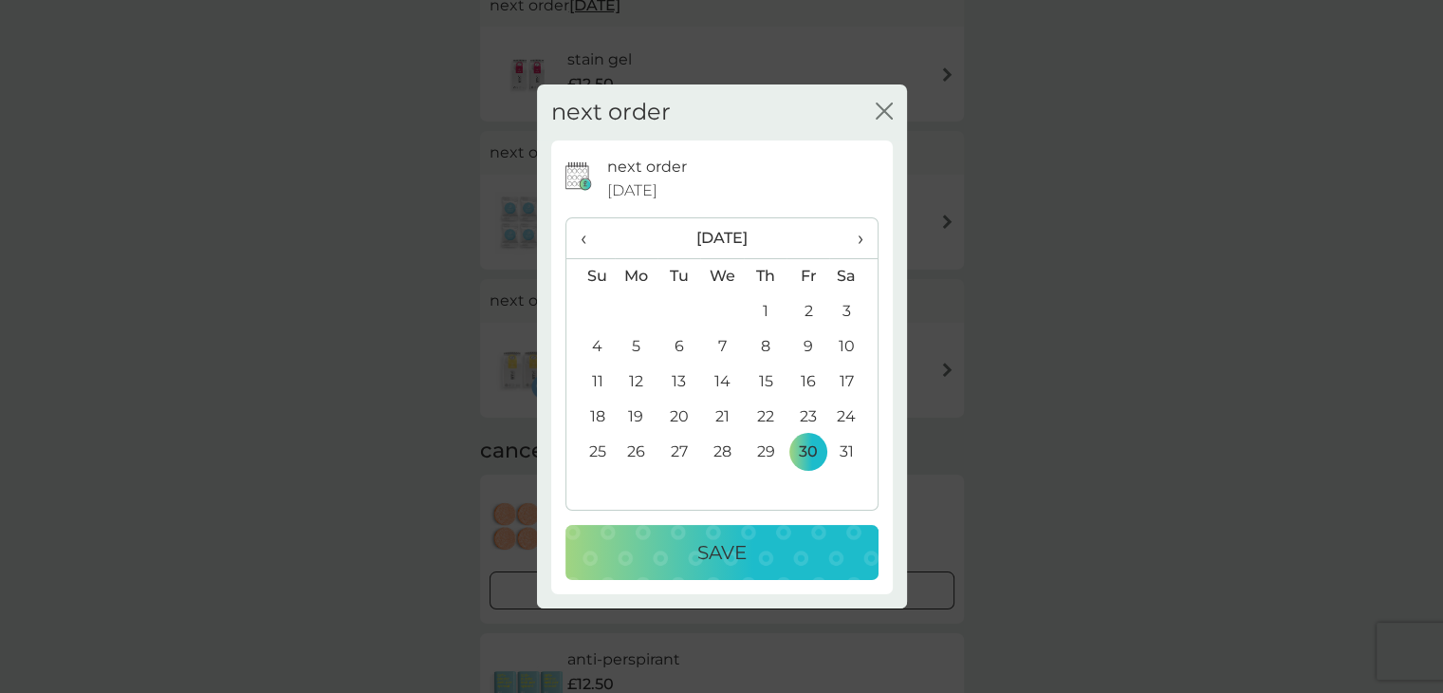
click at [776, 567] on div "Save" at bounding box center [722, 552] width 275 height 30
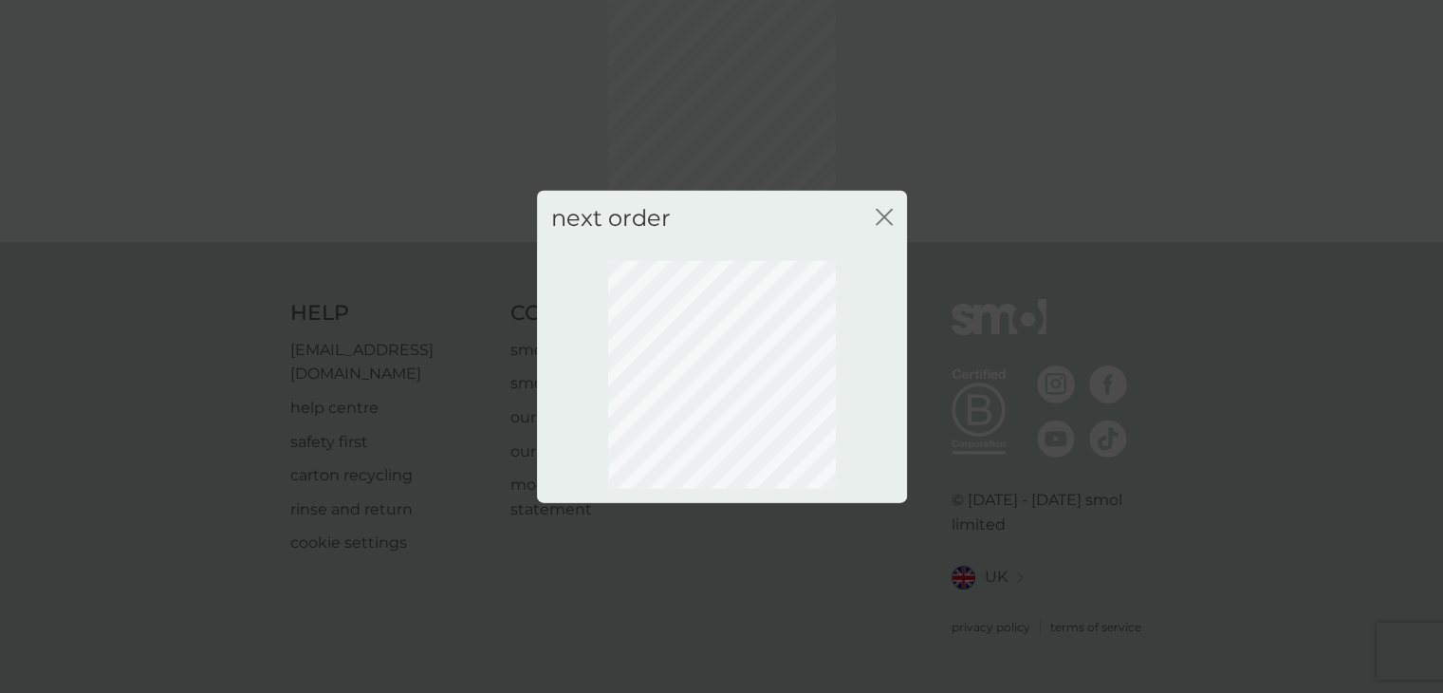
scroll to position [102, 0]
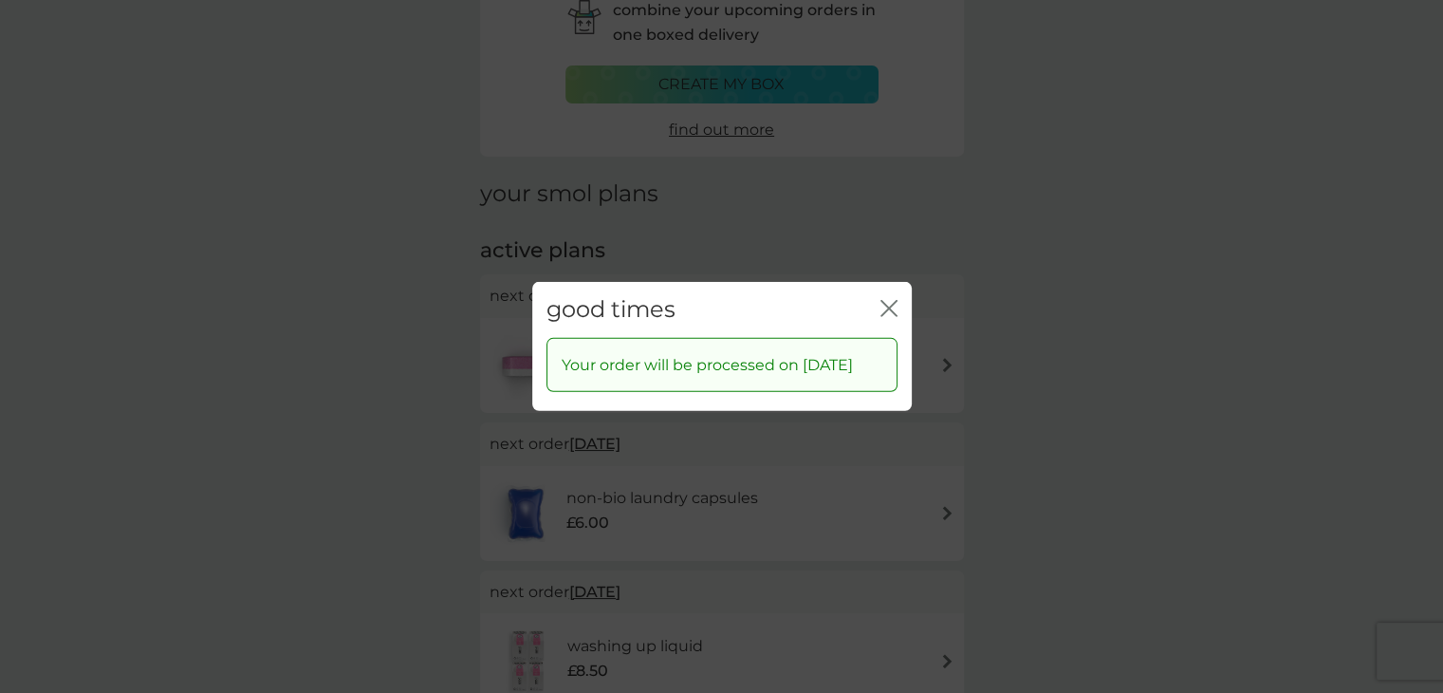
click at [892, 301] on icon "close" at bounding box center [893, 308] width 8 height 15
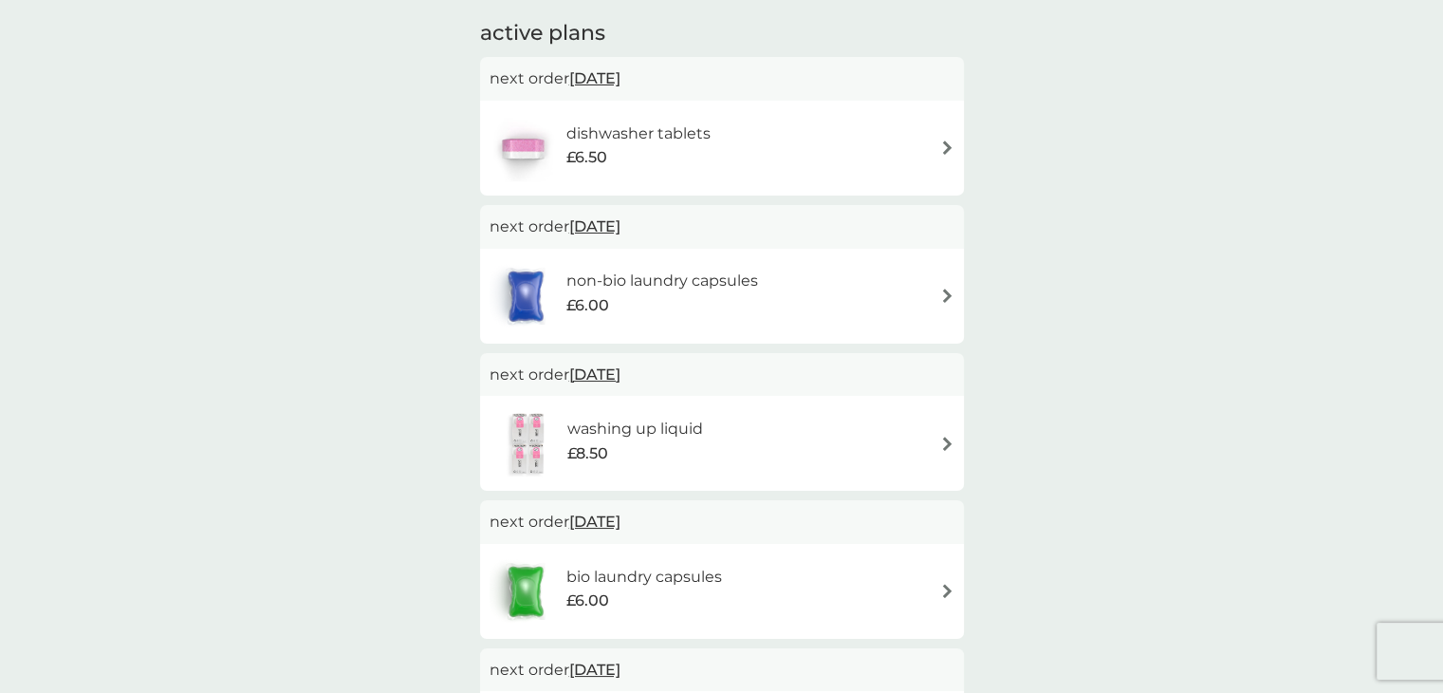
scroll to position [319, 0]
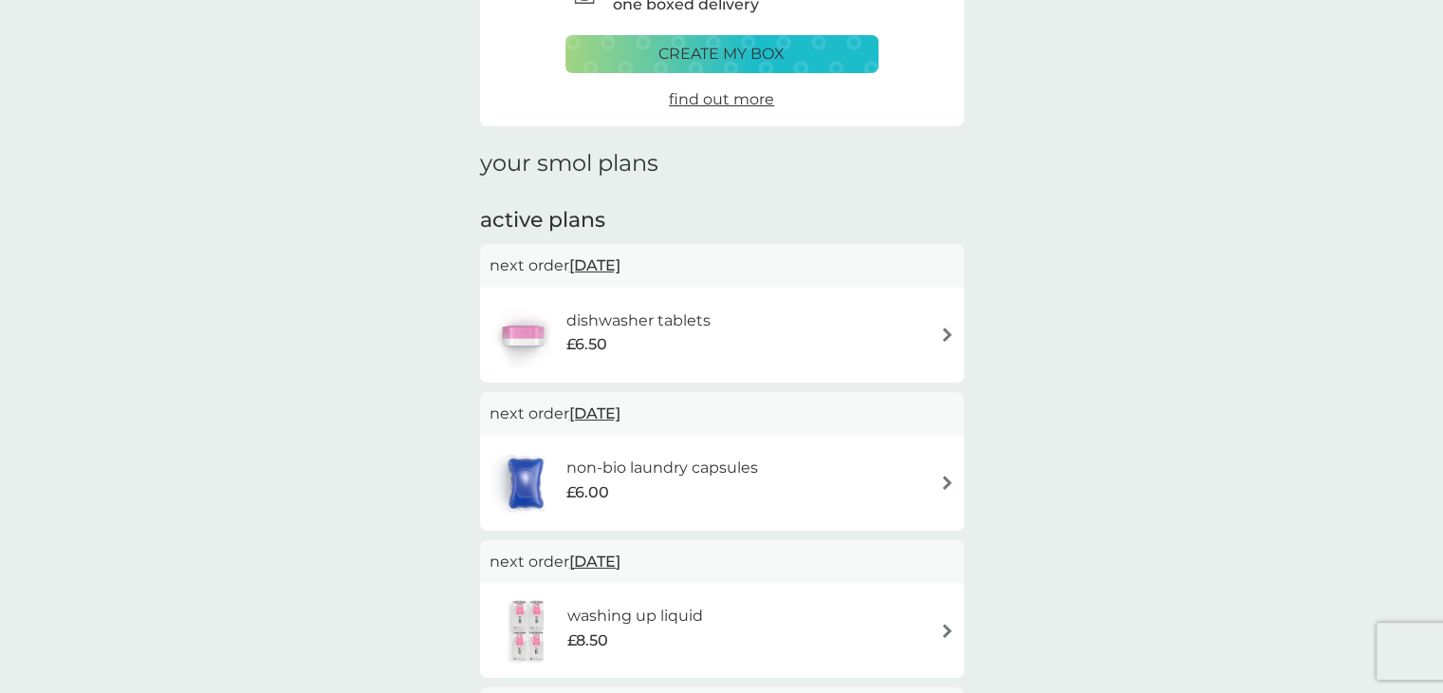
scroll to position [0, 0]
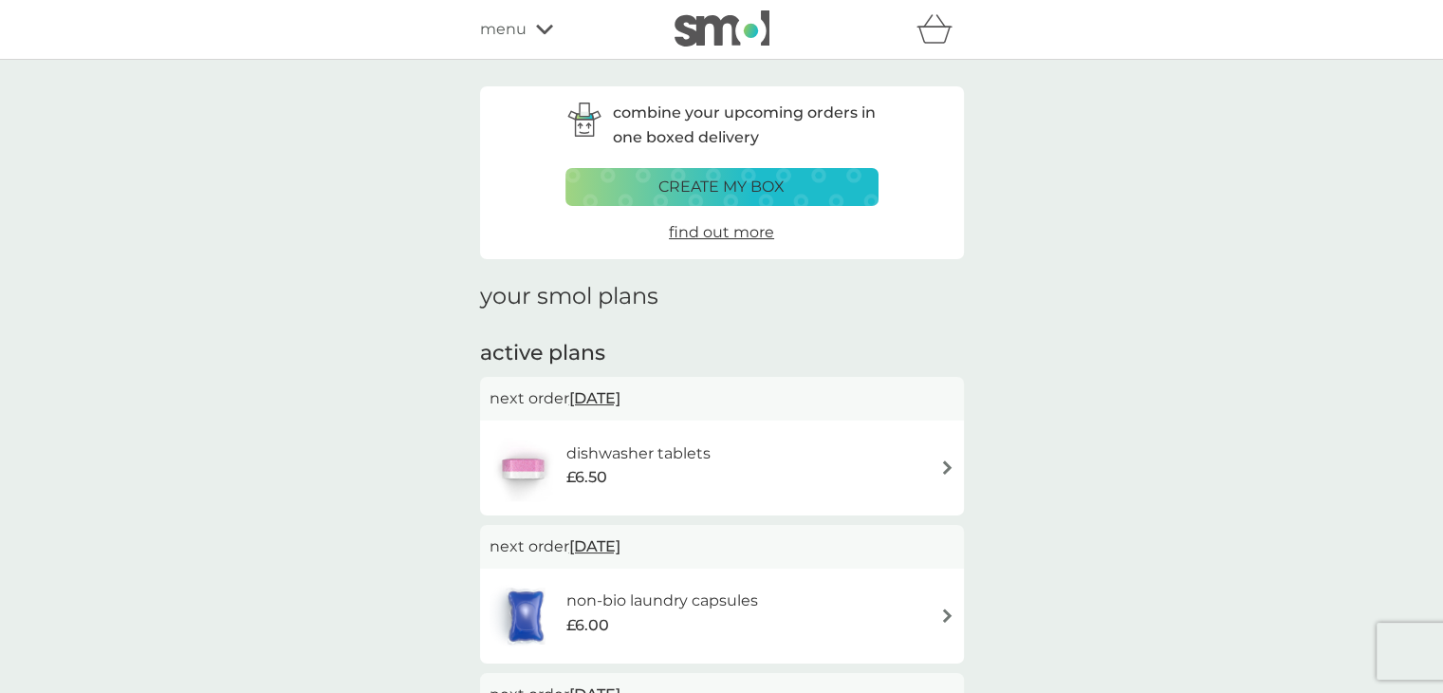
click at [512, 39] on span "menu" at bounding box center [503, 29] width 47 height 25
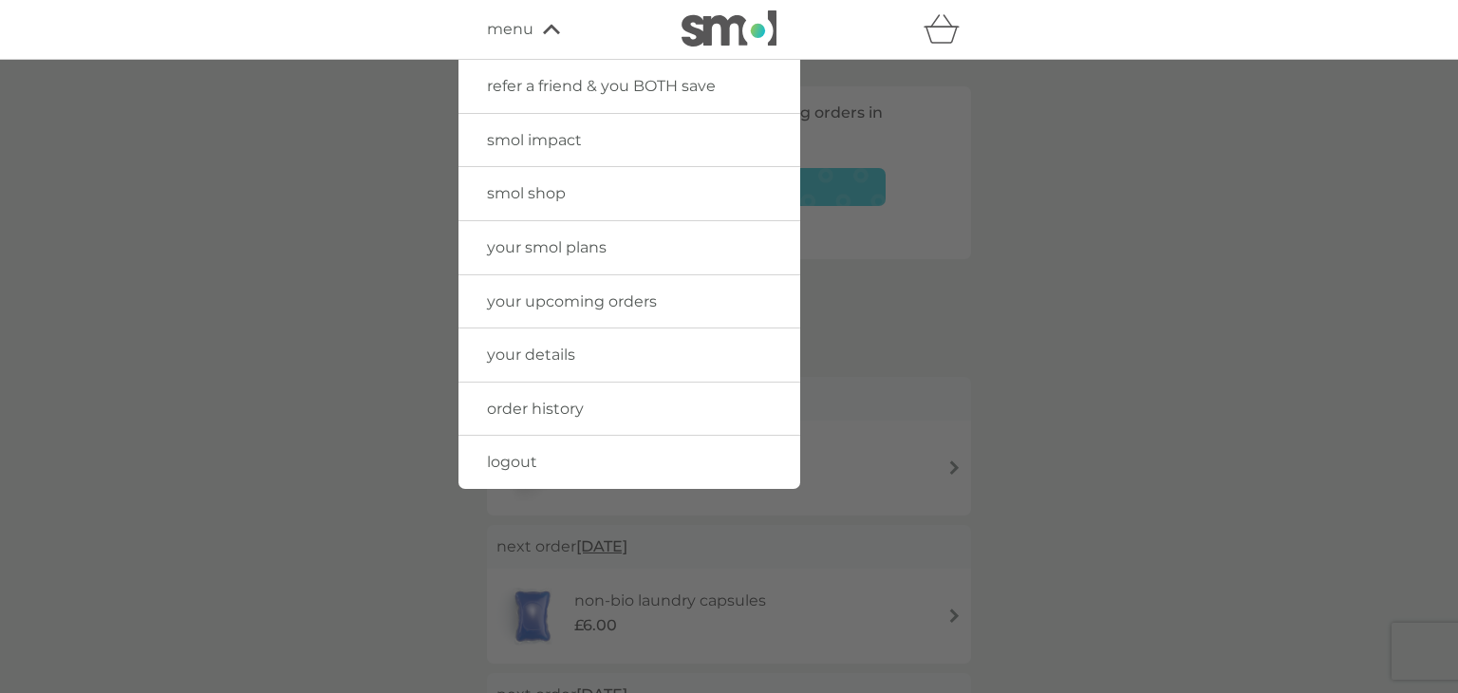
click at [589, 307] on span "your upcoming orders" at bounding box center [572, 301] width 170 height 18
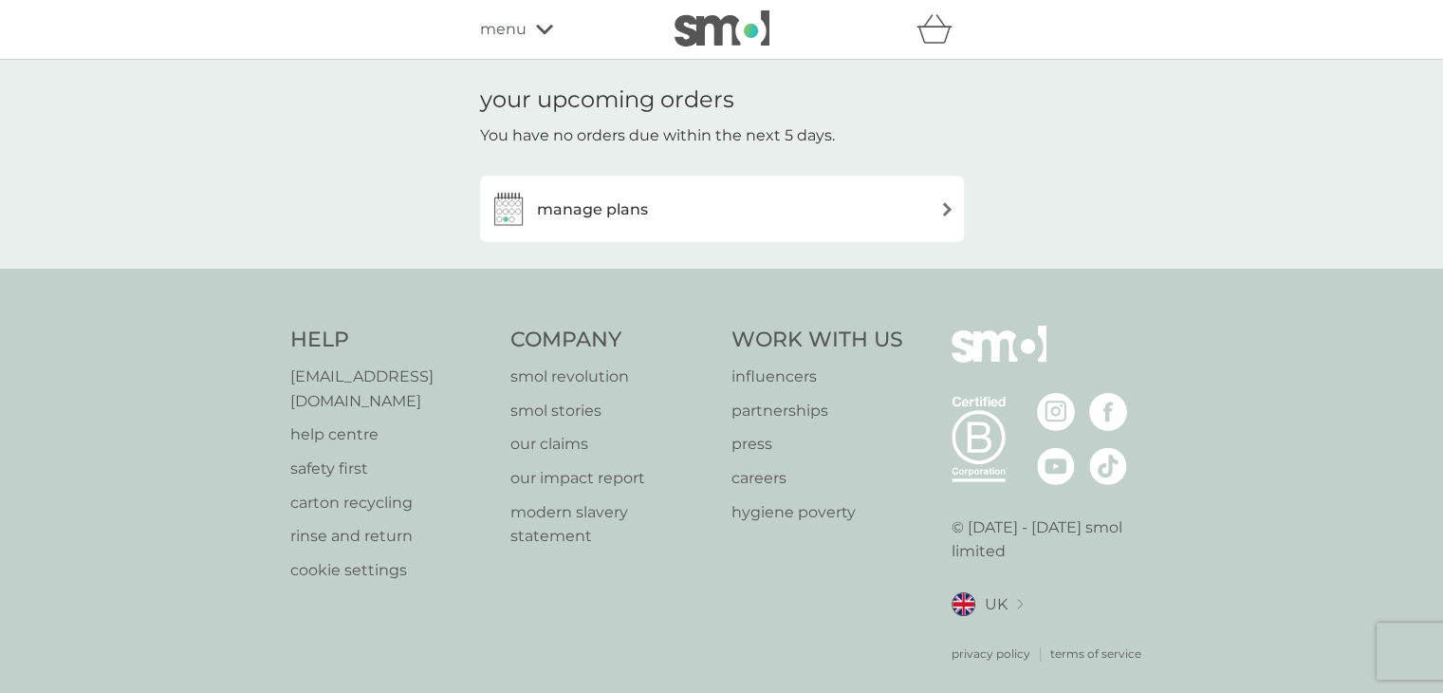
click at [597, 208] on h3 "manage plans" at bounding box center [592, 209] width 111 height 25
